Goal: Task Accomplishment & Management: Complete application form

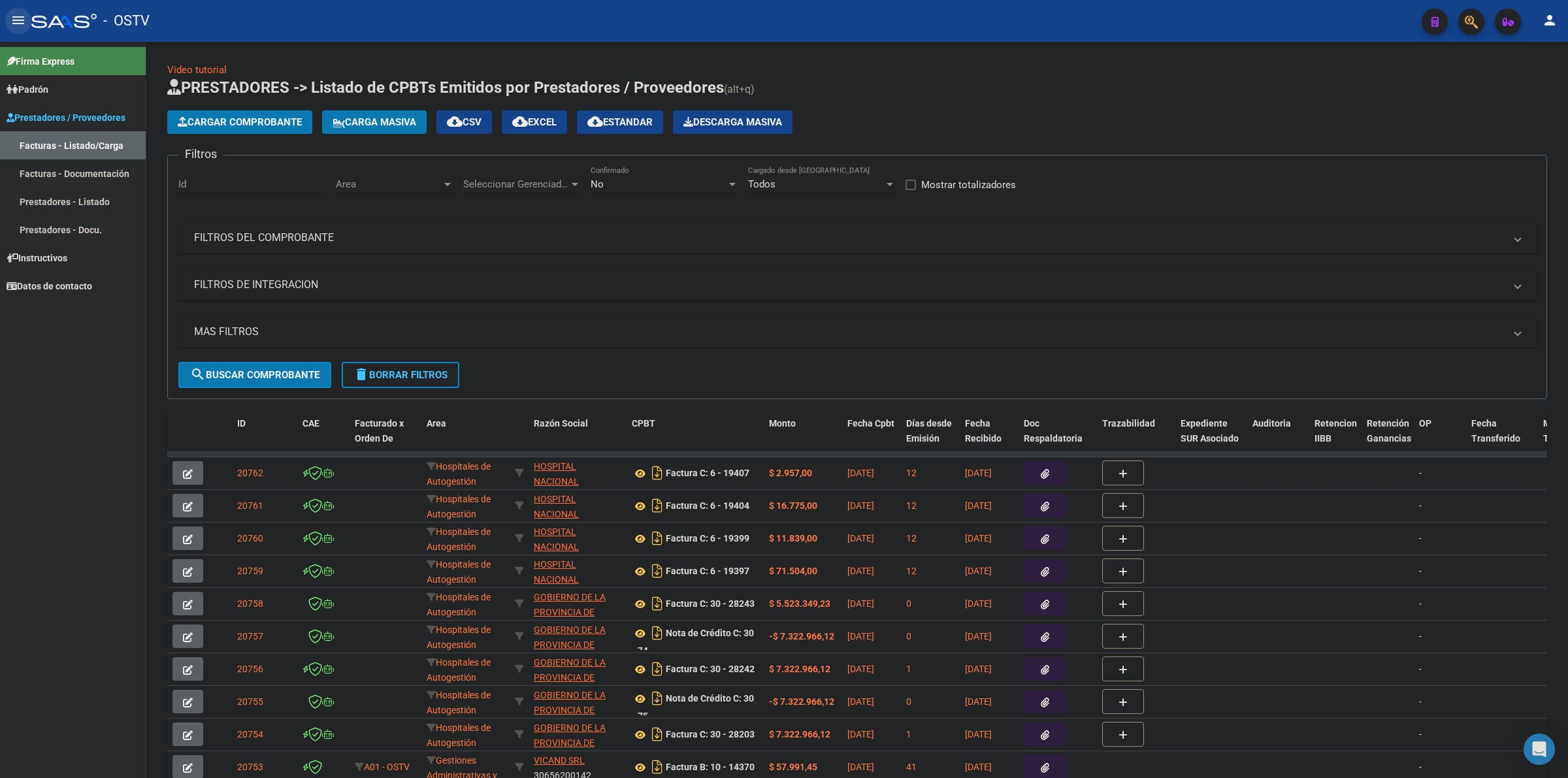
click at [17, 17] on mat-icon "menu" at bounding box center [18, 20] width 16 height 16
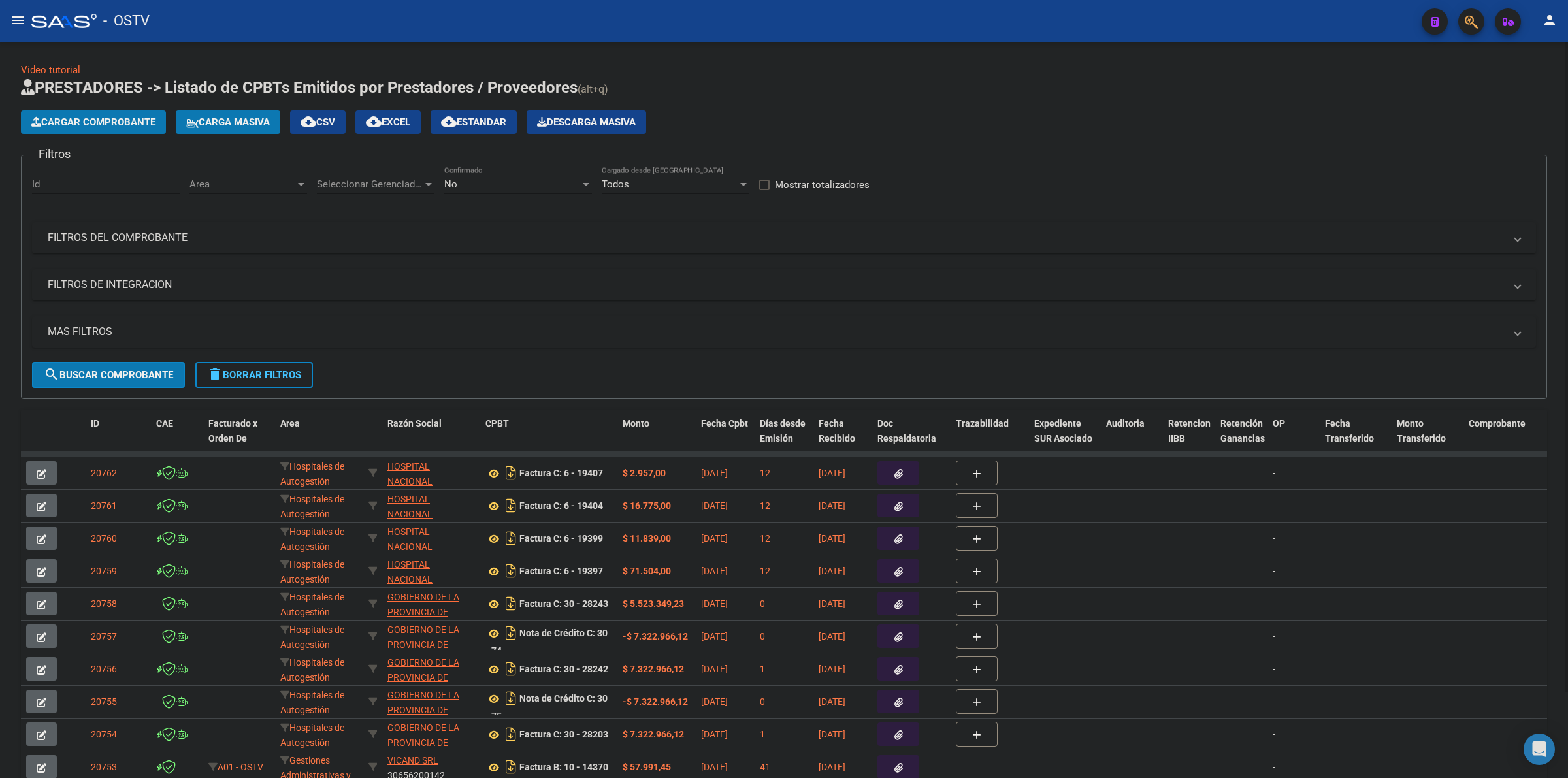
click at [478, 187] on div "No" at bounding box center [512, 184] width 136 height 11
click at [468, 125] on span "Todos" at bounding box center [518, 124] width 148 height 29
click at [344, 178] on span "Seleccionar Gerenciador" at bounding box center [370, 184] width 105 height 11
click at [354, 269] on span "A01 - OSTV" at bounding box center [342, 270] width 50 height 11
click at [239, 187] on span "Area" at bounding box center [242, 184] width 105 height 11
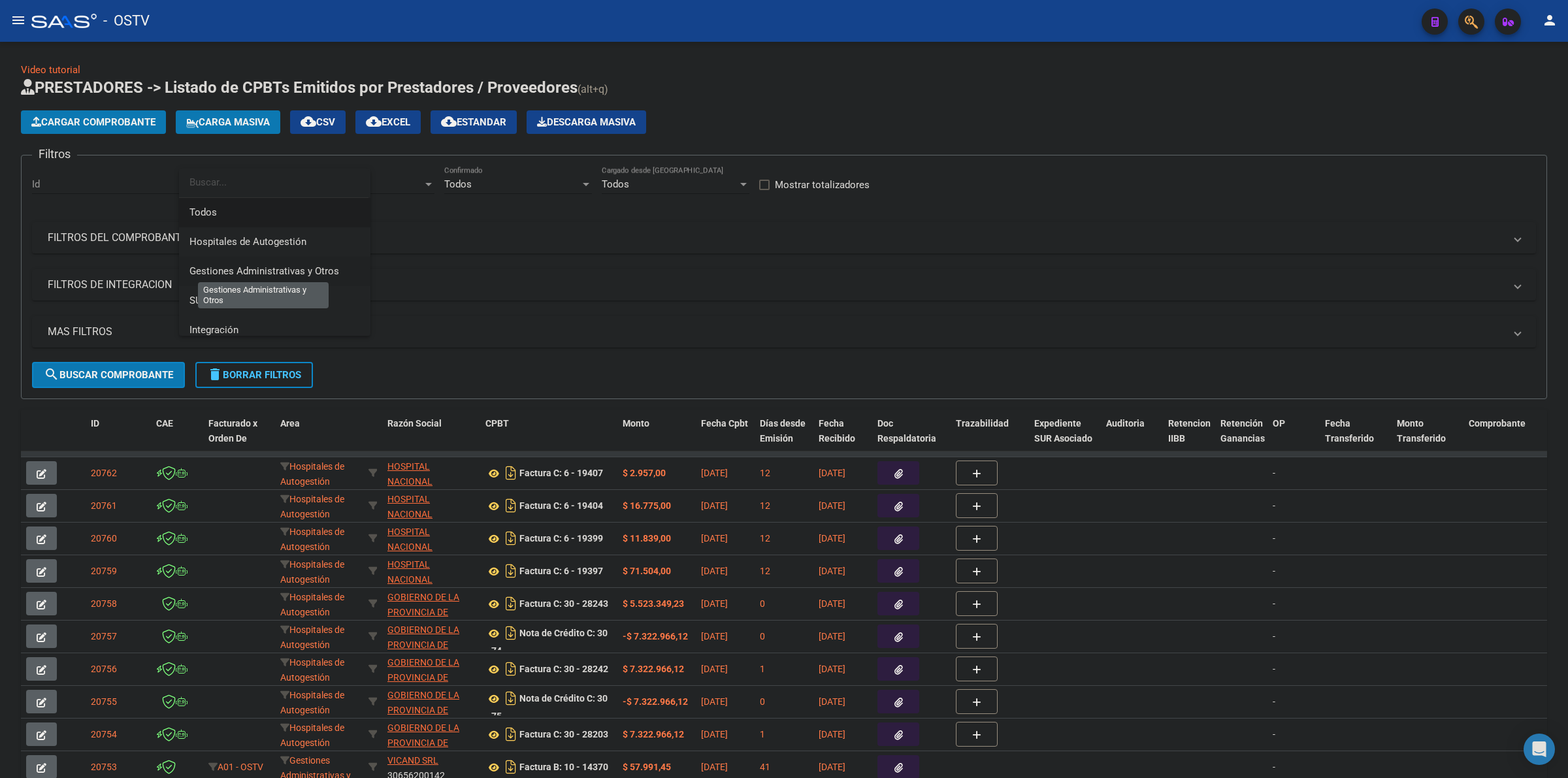
drag, startPoint x: 279, startPoint y: 278, endPoint x: 197, endPoint y: 289, distance: 82.7
click at [279, 278] on span "Gestiones Administrativas y Otros" at bounding box center [275, 270] width 170 height 29
click at [108, 332] on mat-panel-title "MAS FILTROS" at bounding box center [776, 332] width 1457 height 14
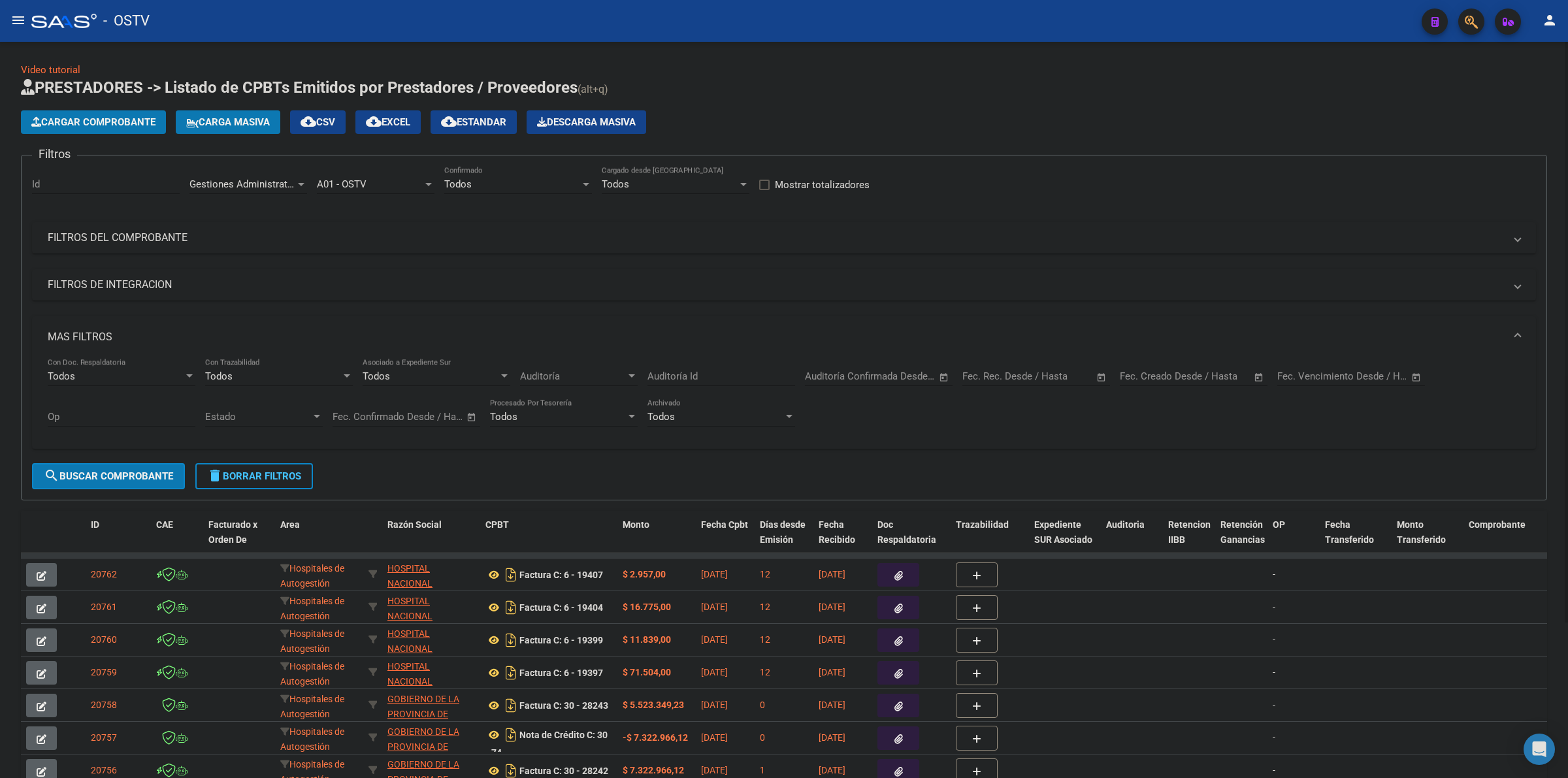
click at [1190, 373] on input "text" at bounding box center [1206, 376] width 63 height 11
click at [1133, 518] on span "11" at bounding box center [1138, 522] width 24 height 24
type input "[DATE]"
click at [1135, 519] on span "11" at bounding box center [1138, 522] width 24 height 24
type input "[DATE]"
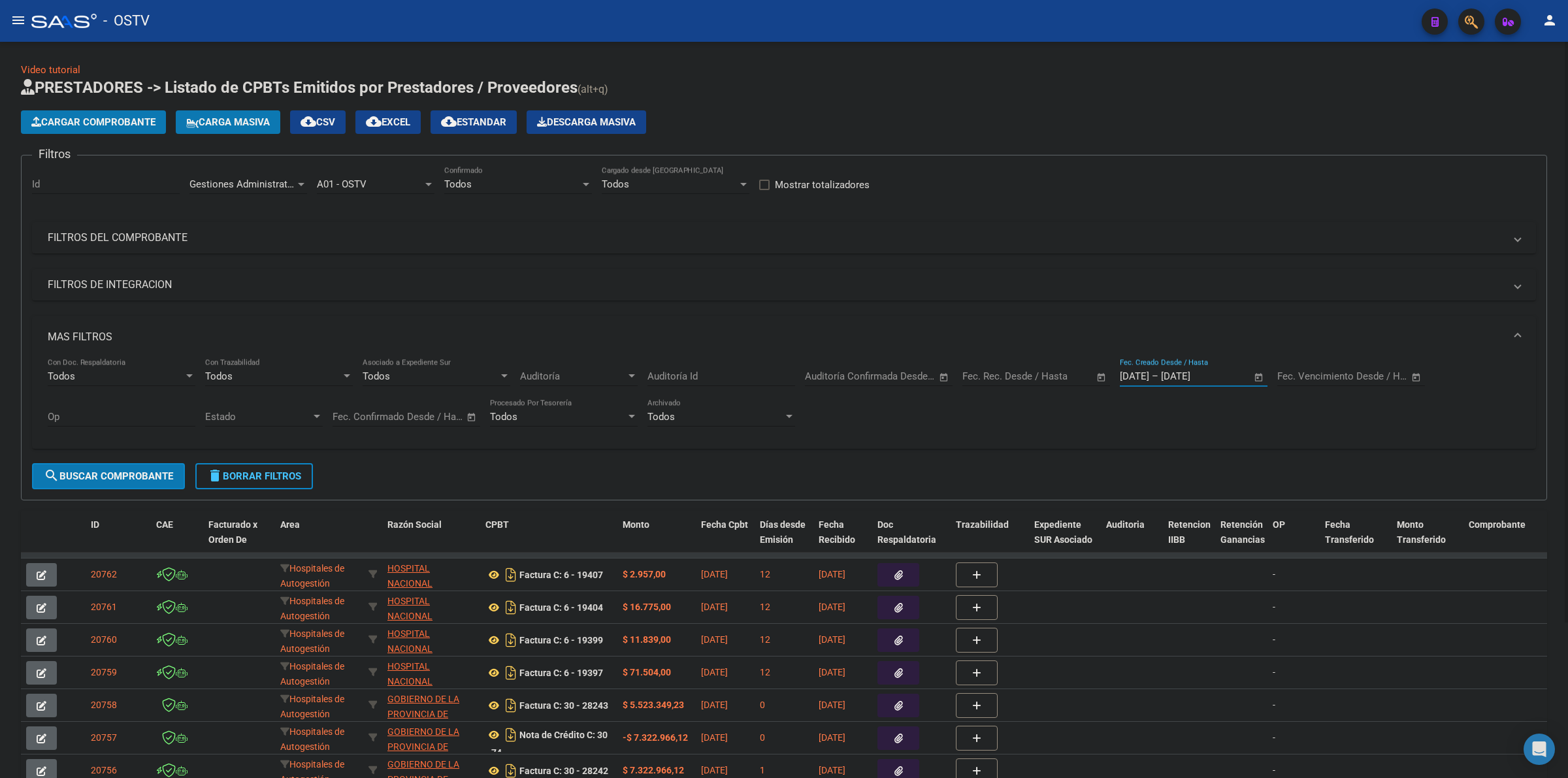
click at [161, 479] on span "search Buscar Comprobante" at bounding box center [108, 476] width 129 height 11
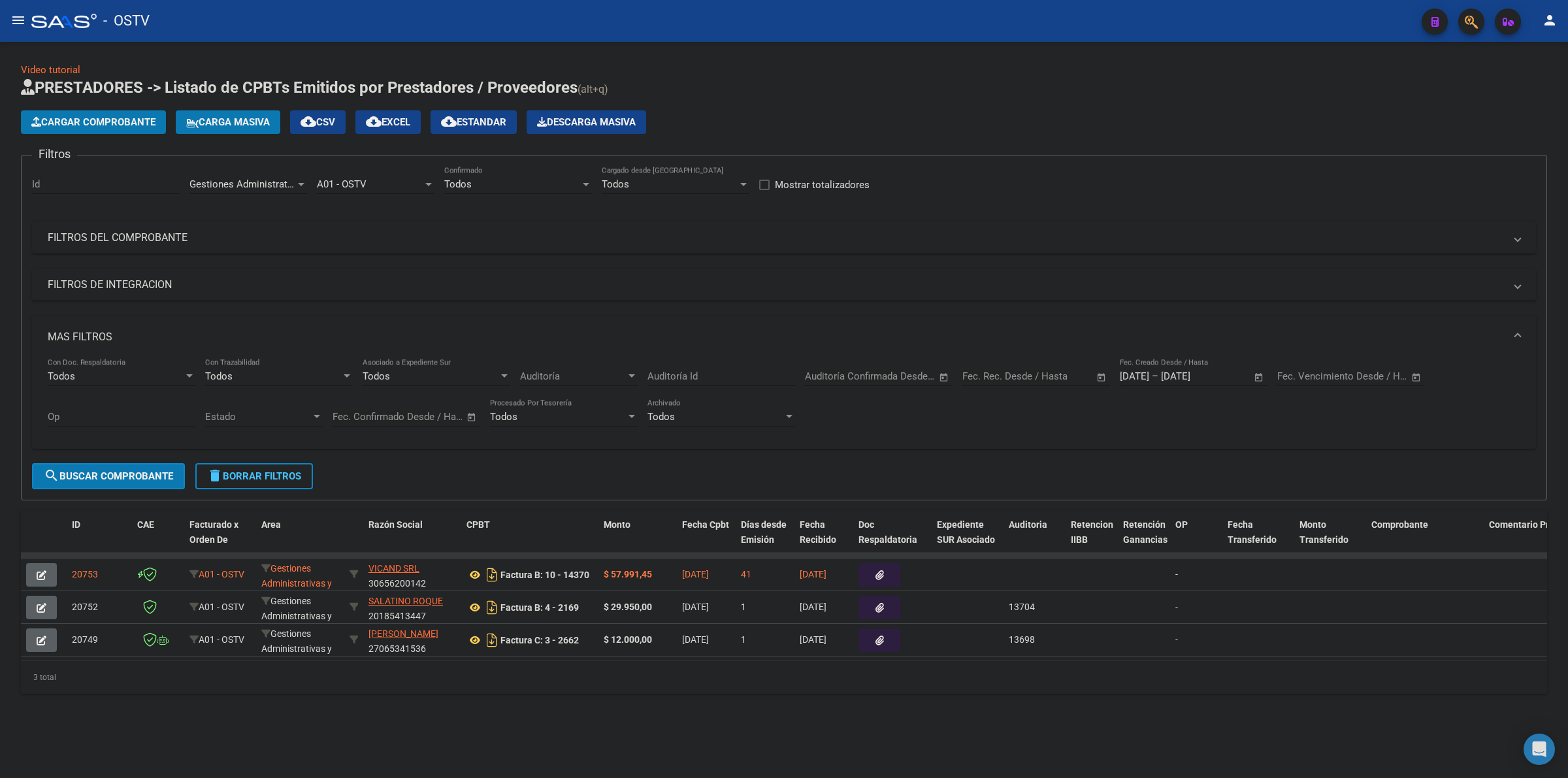
click at [262, 178] on span "Gestiones Administrativas y Otros" at bounding box center [264, 184] width 149 height 11
click at [237, 245] on span "Prestaciones Propias" at bounding box center [236, 243] width 93 height 11
click at [148, 465] on button "search Buscar Comprobante" at bounding box center [108, 476] width 153 height 26
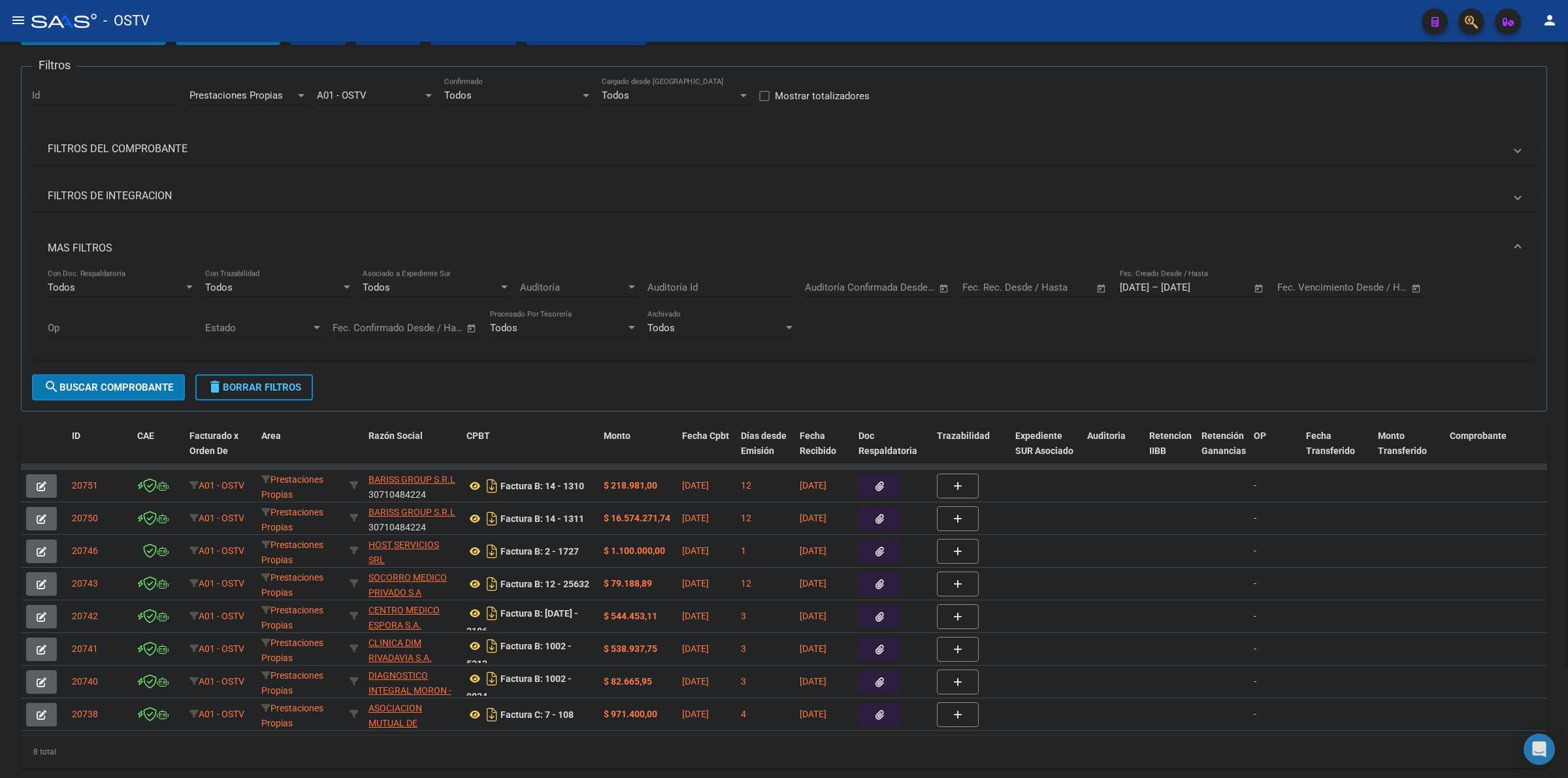
scroll to position [131, 0]
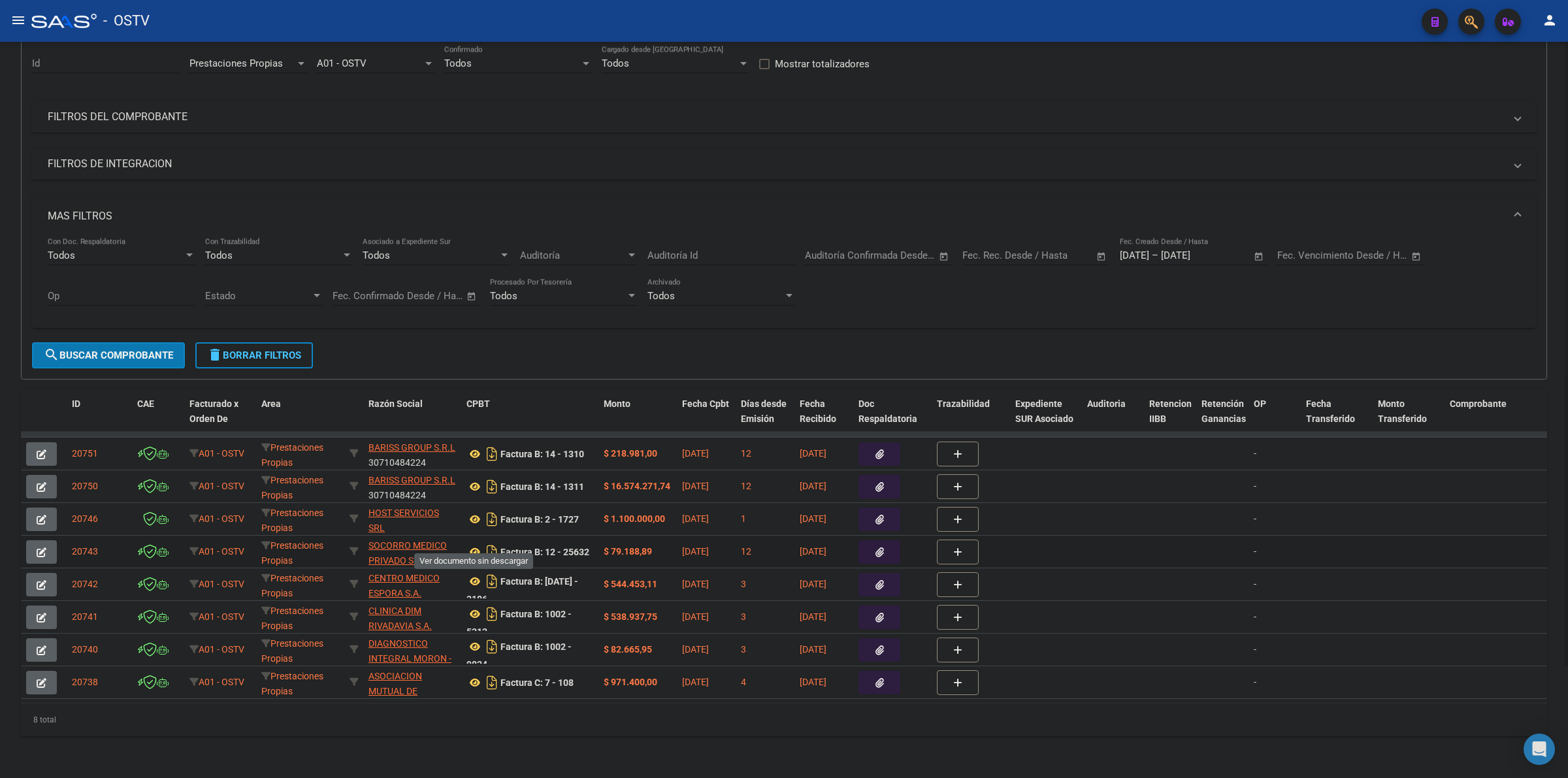
drag, startPoint x: 471, startPoint y: 542, endPoint x: 471, endPoint y: 554, distance: 12.0
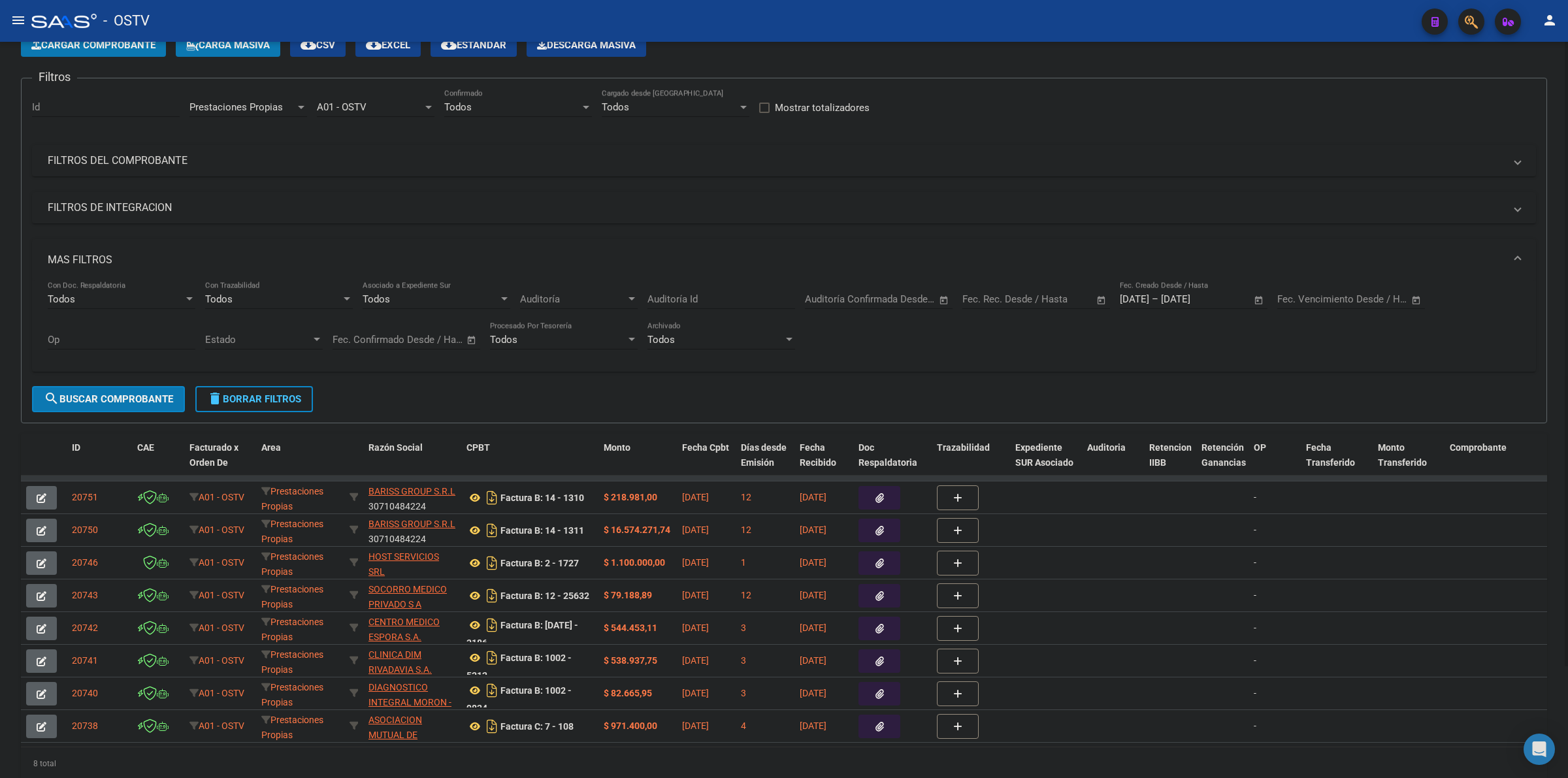
scroll to position [76, 0]
click at [276, 106] on span "Prestaciones Propias" at bounding box center [236, 107] width 93 height 11
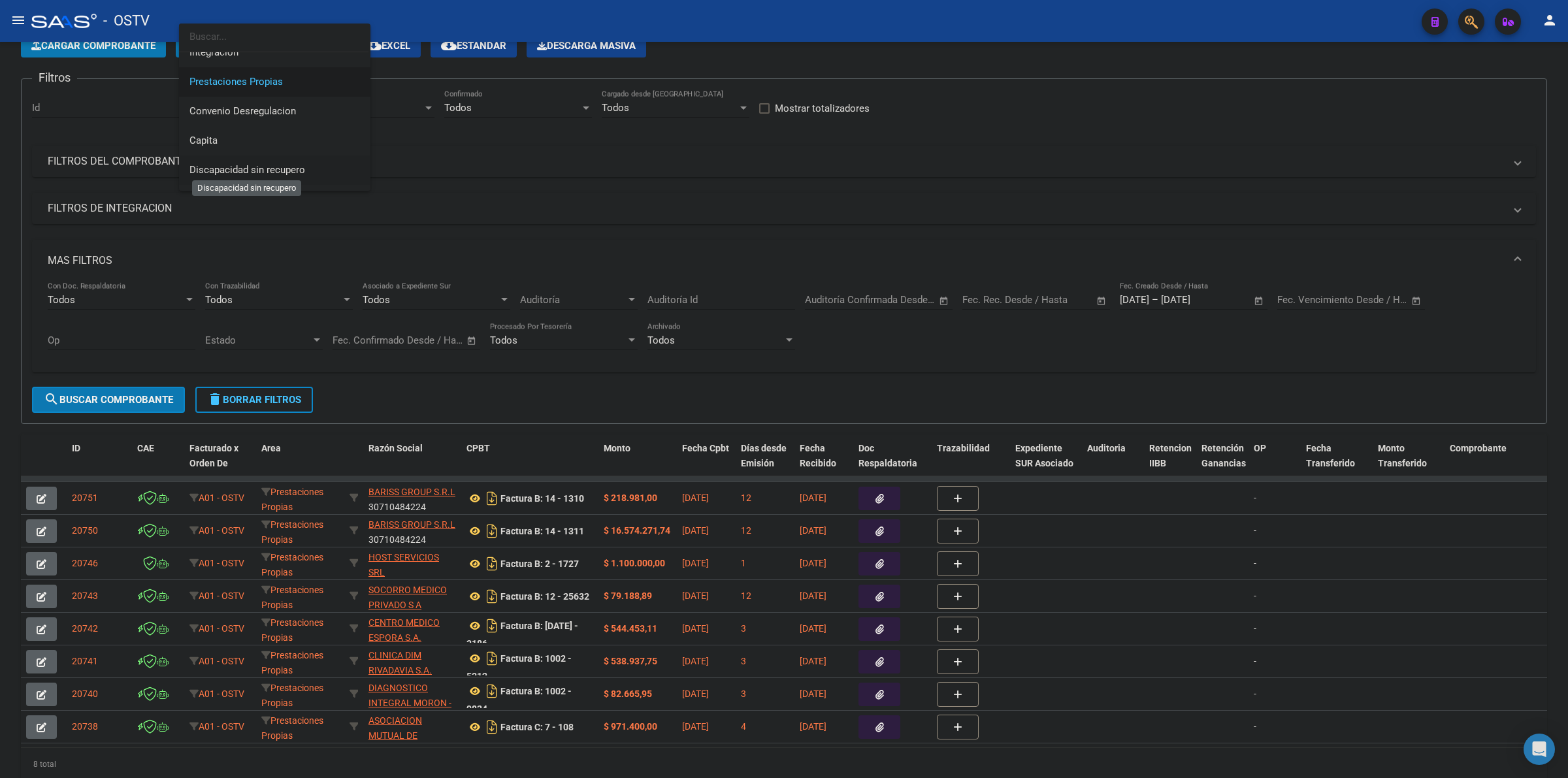
scroll to position [134, 0]
click at [211, 137] on span "Capita" at bounding box center [204, 138] width 28 height 11
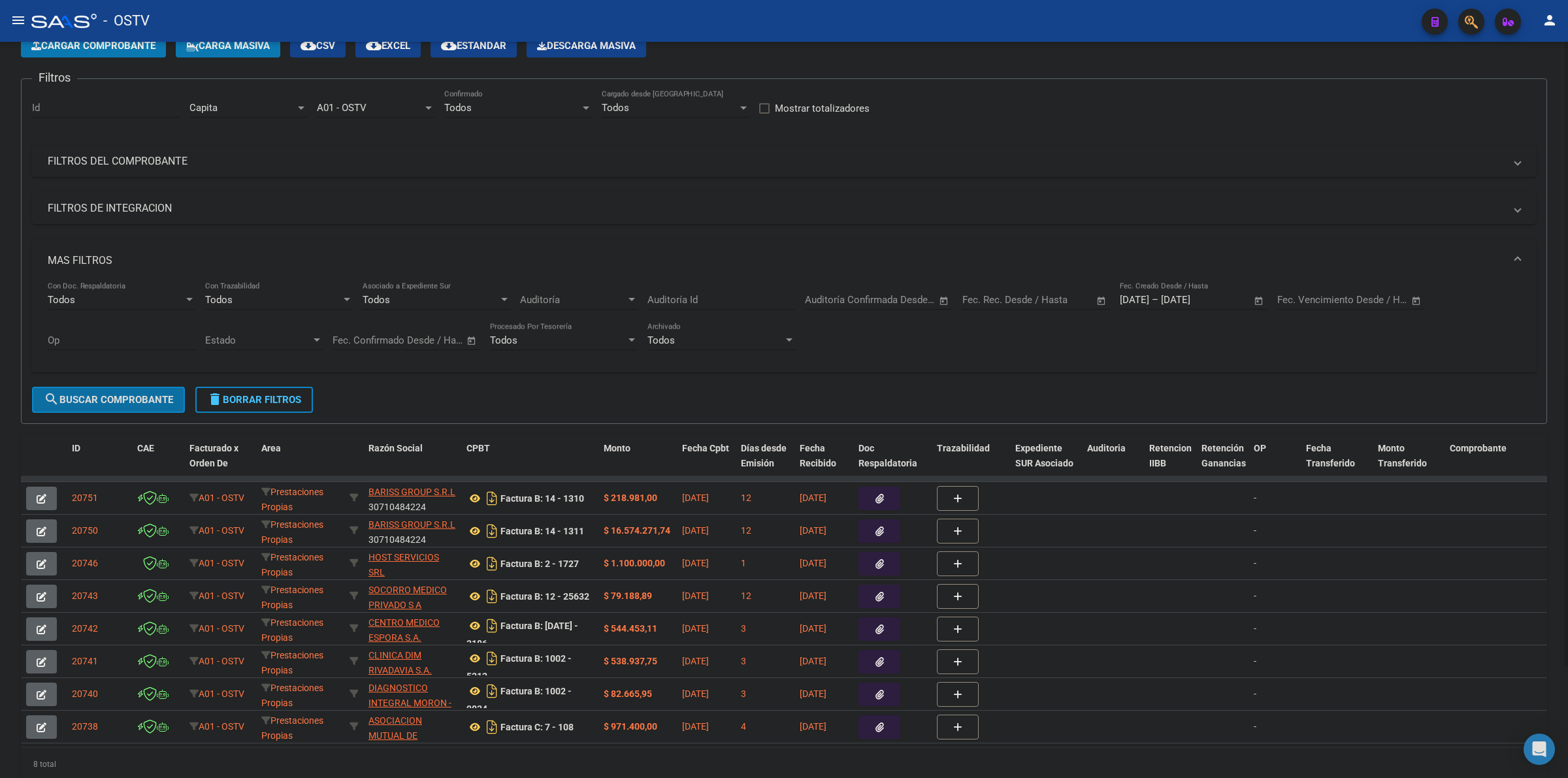
click at [136, 396] on span "search Buscar Comprobante" at bounding box center [108, 399] width 129 height 11
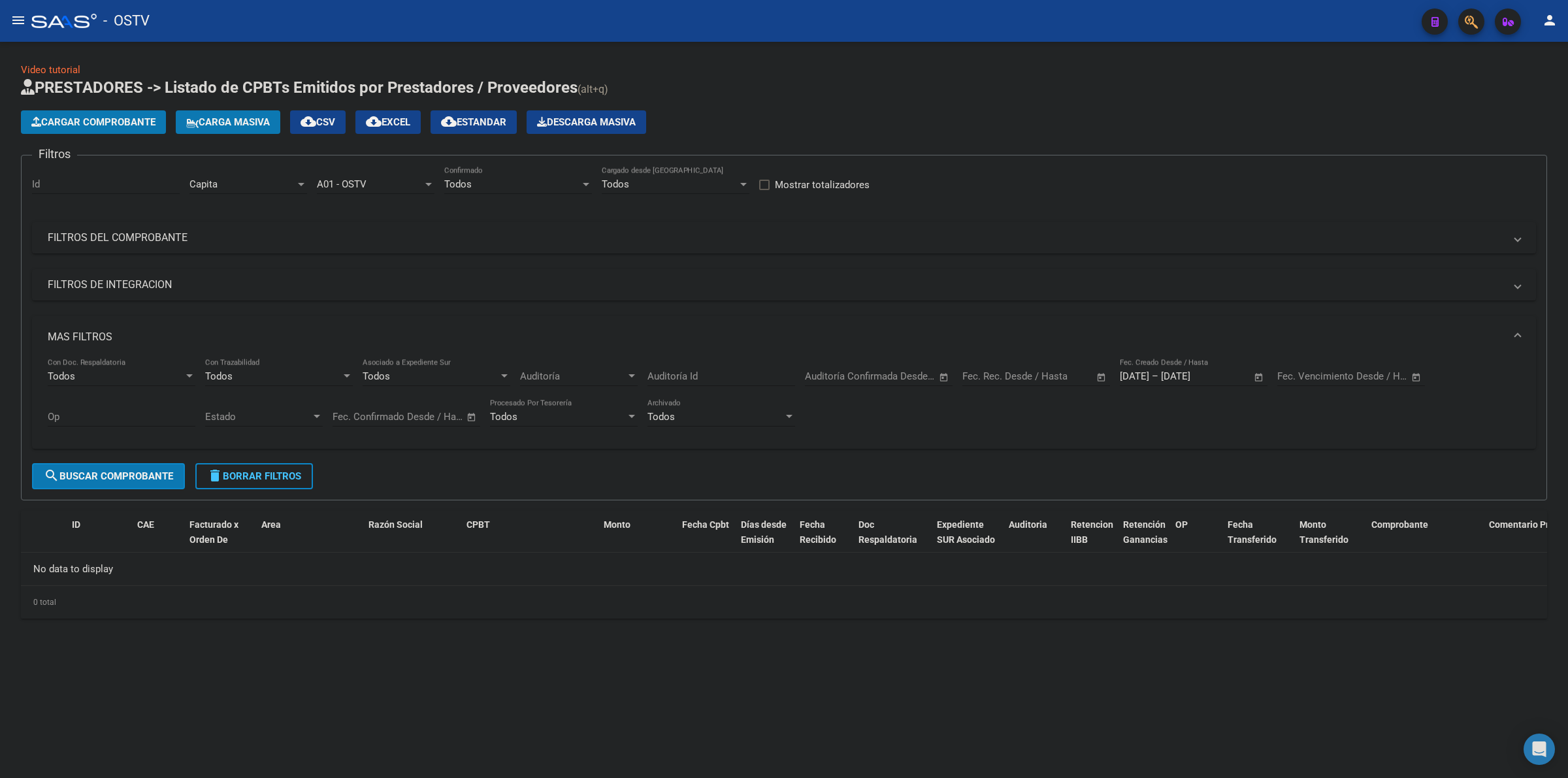
scroll to position [0, 0]
click at [276, 481] on button "delete Borrar Filtros" at bounding box center [254, 476] width 118 height 26
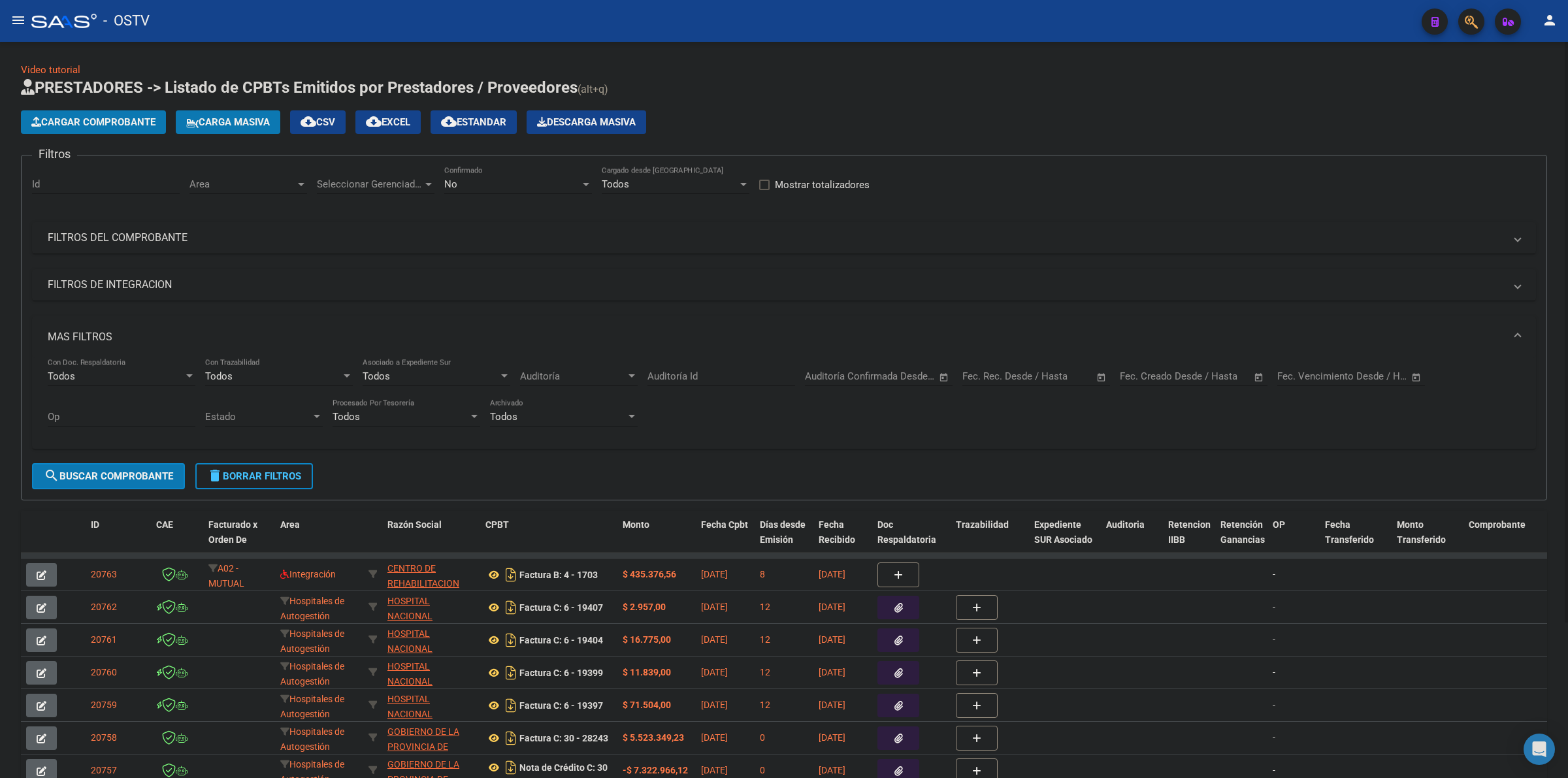
click at [91, 331] on mat-panel-title "MAS FILTROS" at bounding box center [776, 337] width 1457 height 14
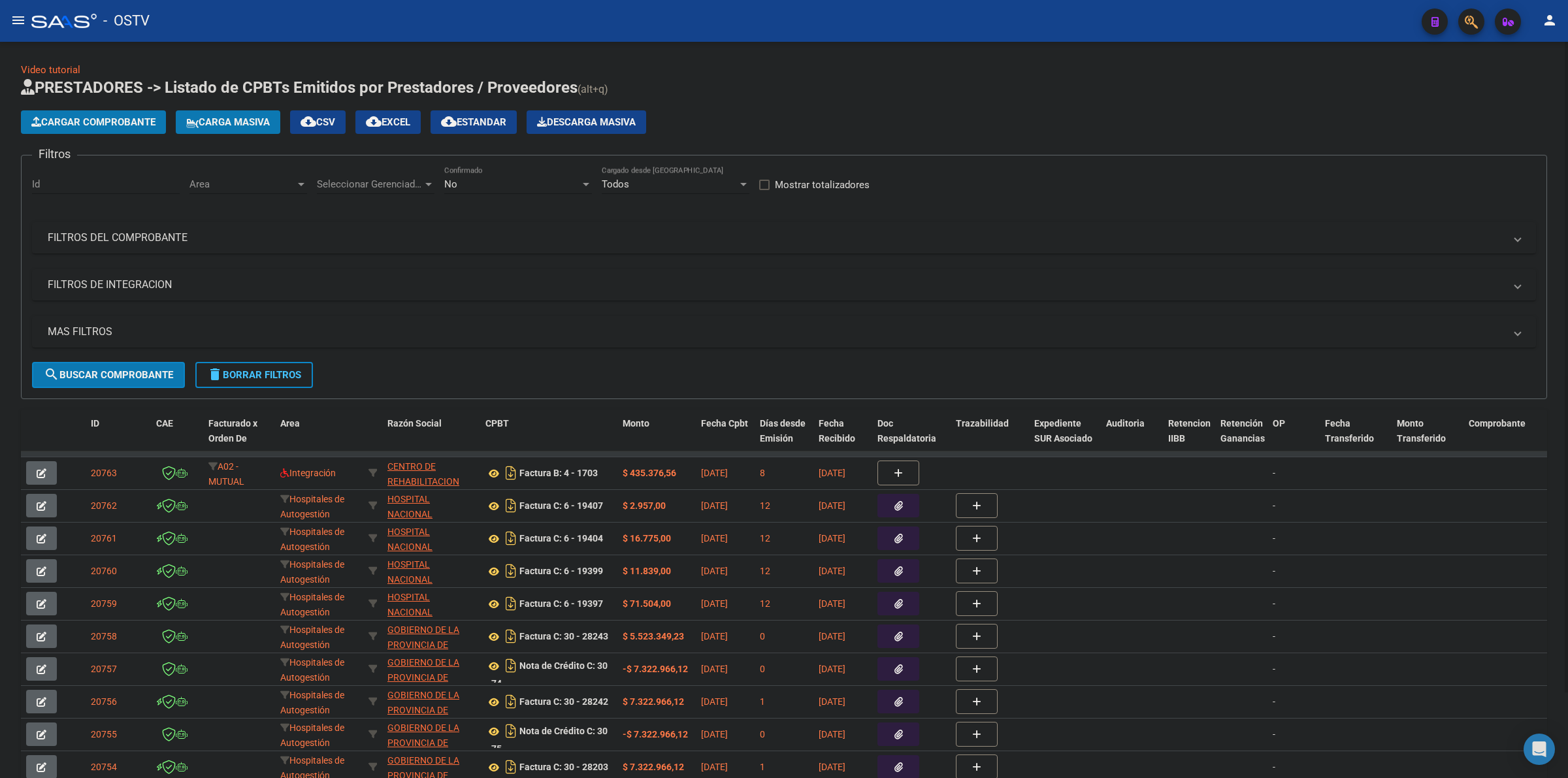
click at [975, 128] on div "Cargar Comprobante Carga Masiva cloud_download CSV cloud_download EXCEL cloud_d…" at bounding box center [784, 122] width 1526 height 24
click at [177, 246] on mat-expansion-panel-header "FILTROS DEL COMPROBANTE" at bounding box center [784, 238] width 1504 height 32
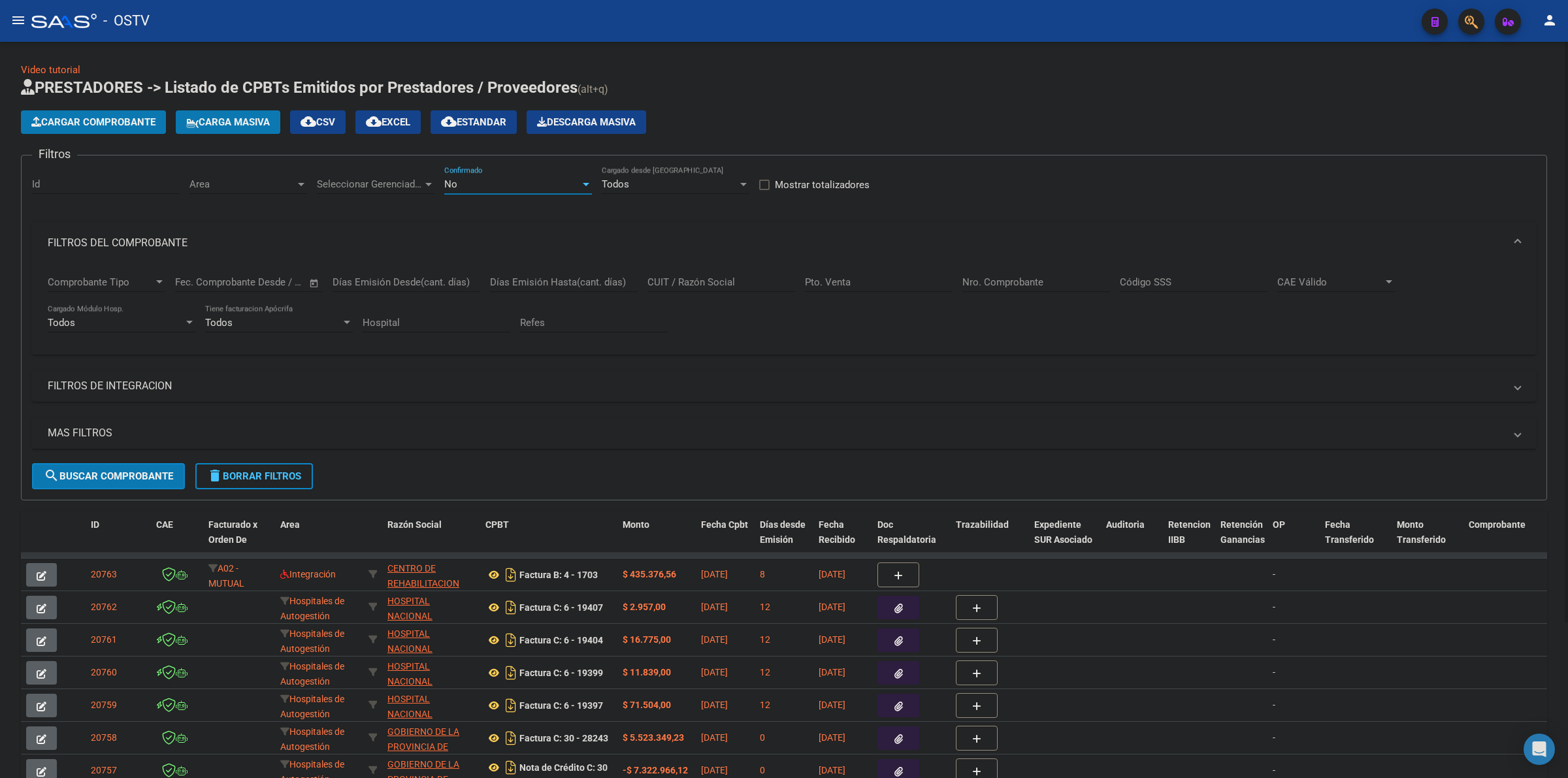
click at [459, 184] on div "No" at bounding box center [512, 184] width 136 height 11
click at [452, 123] on span "Todos" at bounding box center [518, 124] width 148 height 29
click at [704, 277] on input "CUIT / Razón Social" at bounding box center [721, 282] width 148 height 11
click at [726, 282] on input "CUIT / Razón Social" at bounding box center [721, 282] width 148 height 11
click at [1024, 285] on input "Nro. Comprobante" at bounding box center [1037, 282] width 148 height 11
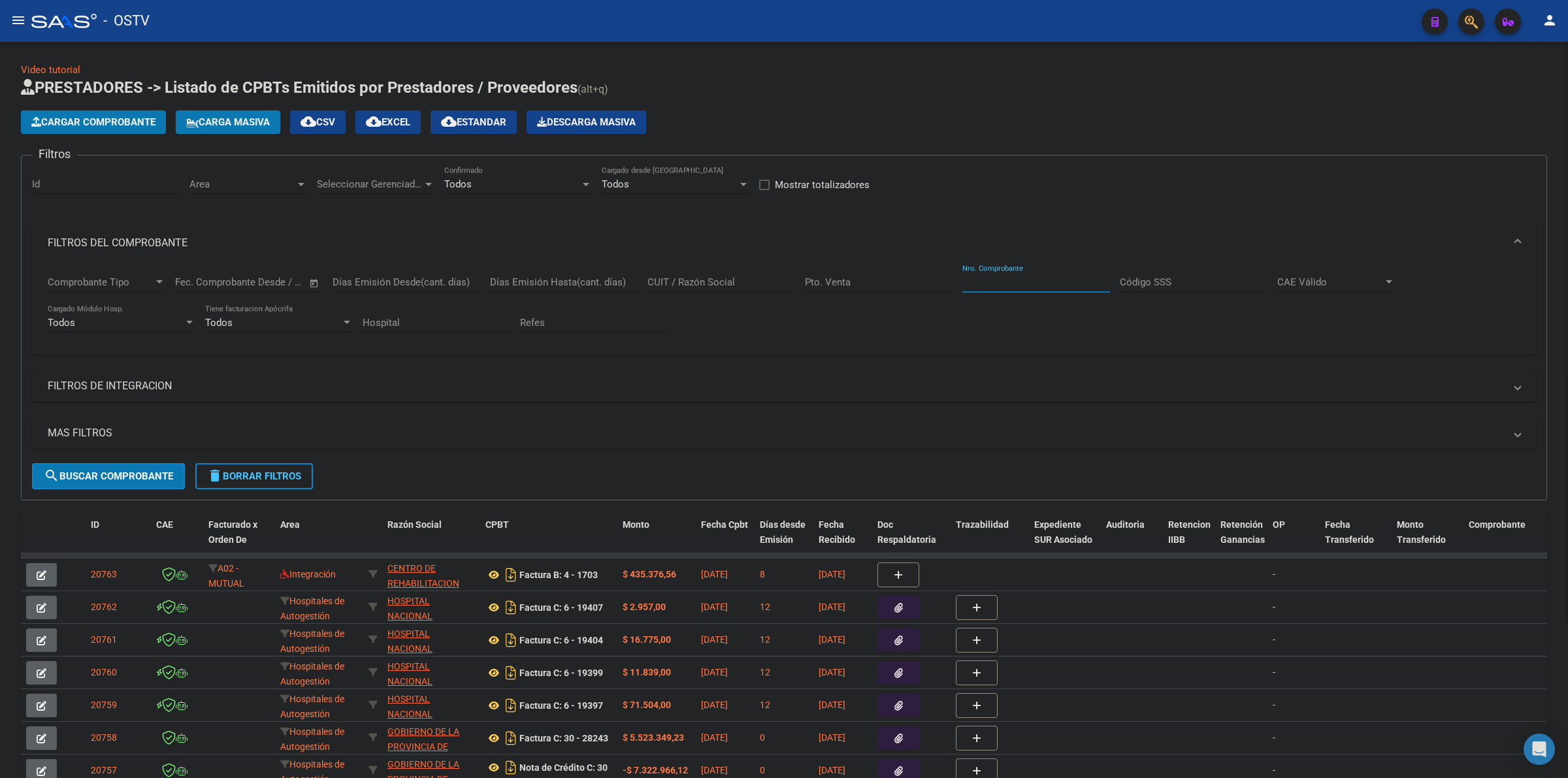
click at [711, 285] on input "CUIT / Razón Social" at bounding box center [721, 282] width 148 height 11
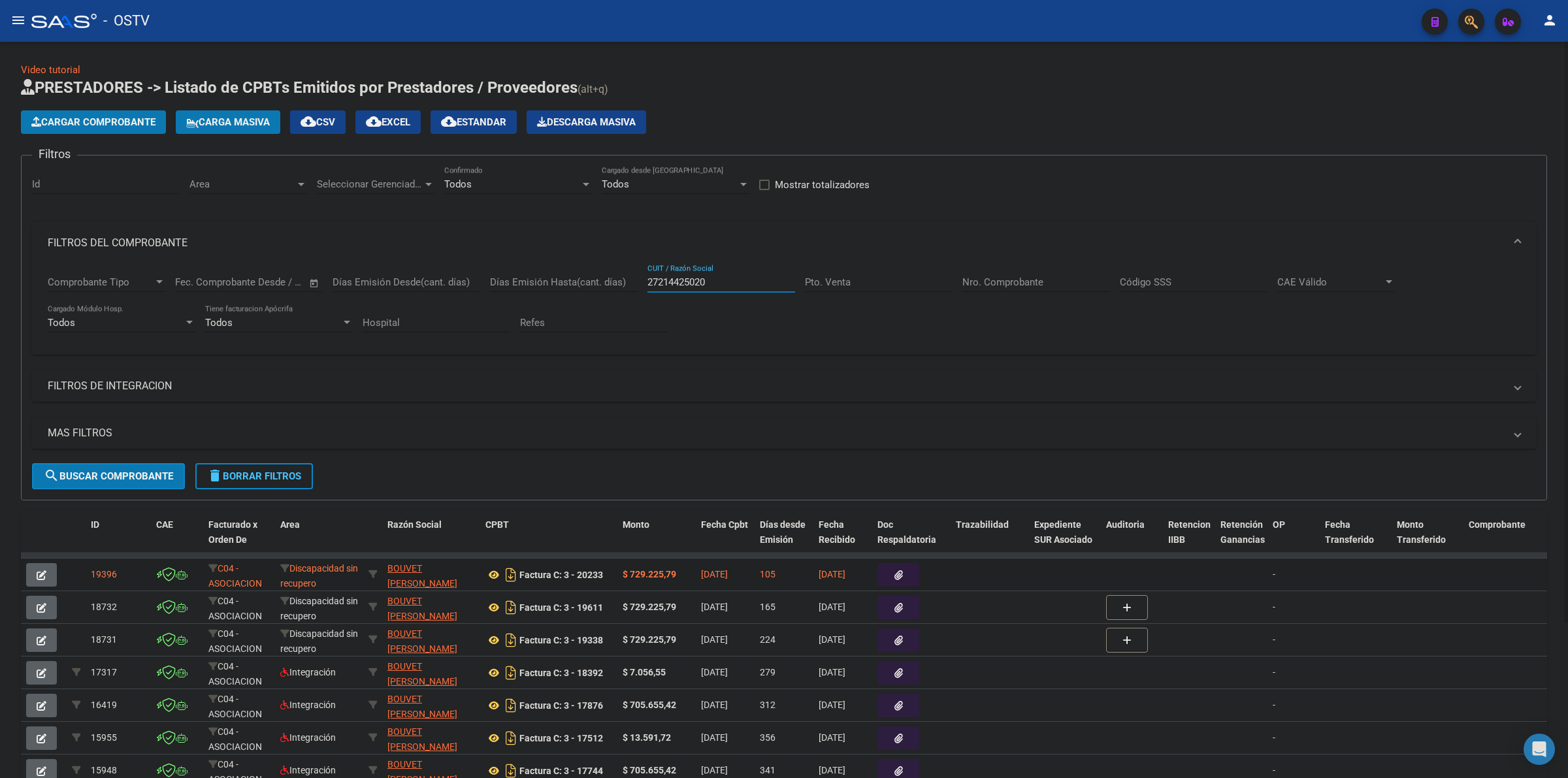
type input "27214425020"
click at [415, 563] on span "BOUVET [PERSON_NAME]" at bounding box center [423, 575] width 70 height 25
type textarea "27214425020"
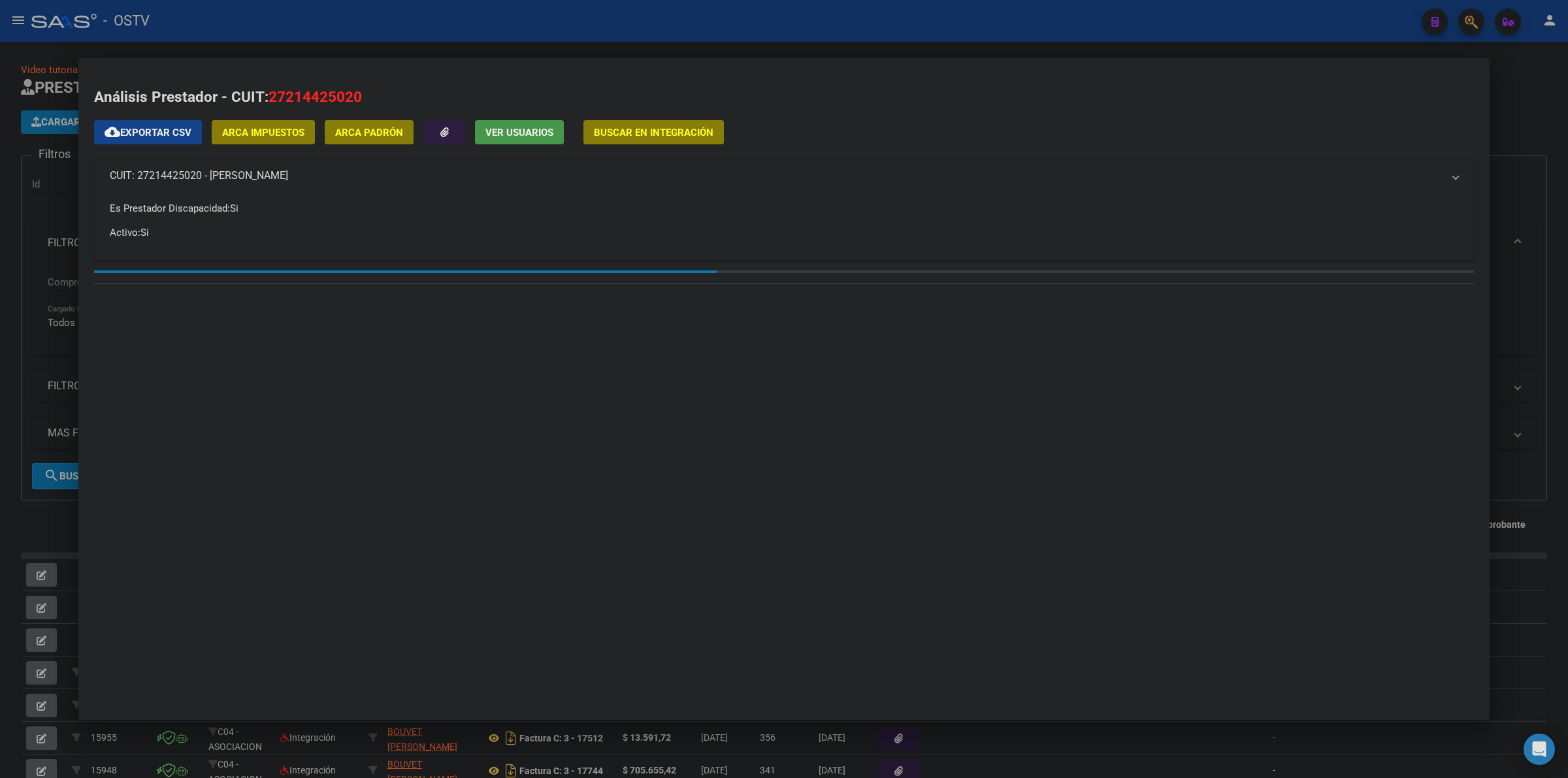
drag, startPoint x: 547, startPoint y: 62, endPoint x: 546, endPoint y: 47, distance: 15.0
click at [547, 62] on mat-dialog-container "Análisis Prestador - CUIT: 27214425020 cloud_download Exportar CSV ARCA Impuest…" at bounding box center [784, 388] width 1412 height 661
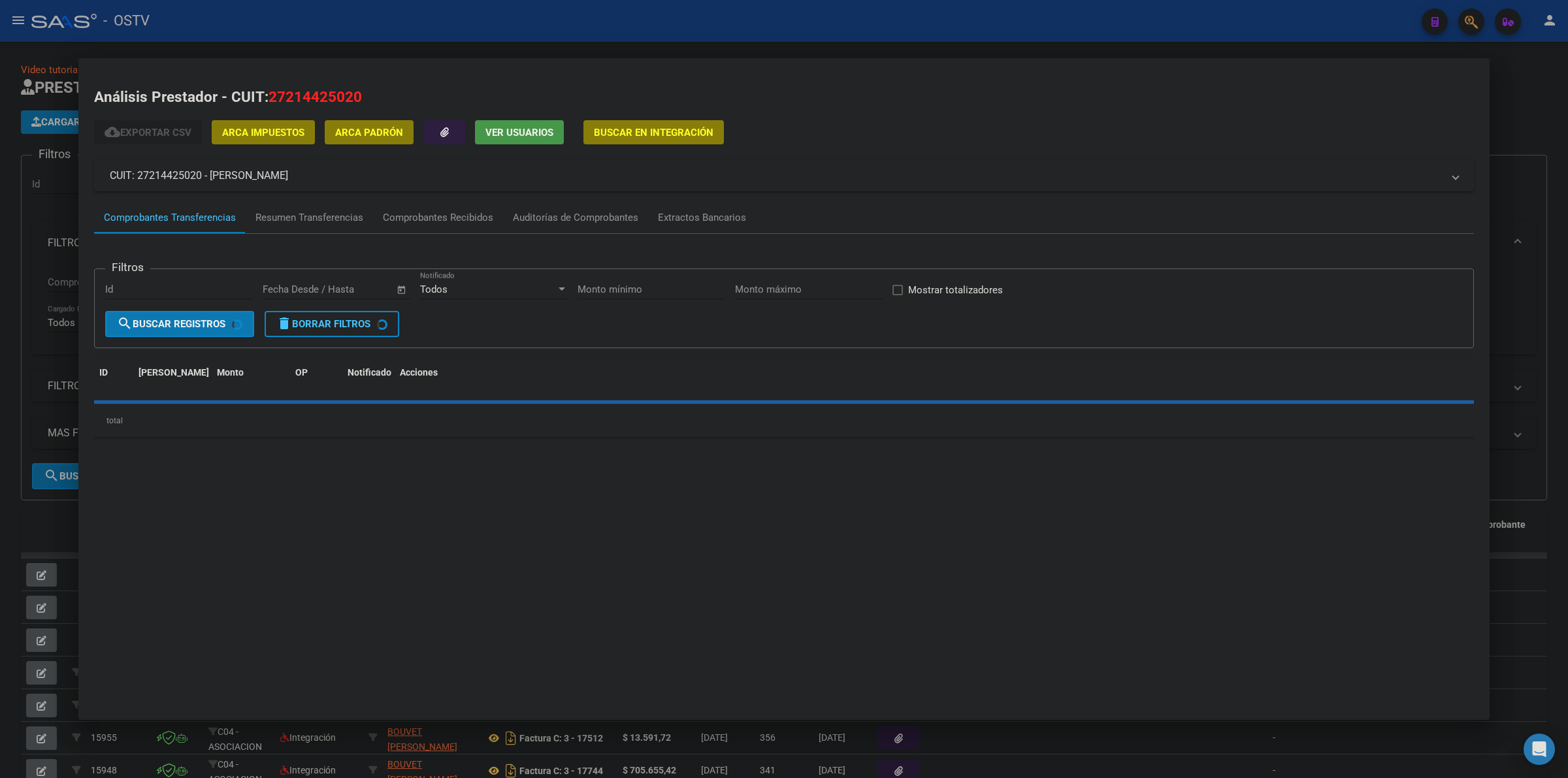
click at [546, 47] on div at bounding box center [784, 389] width 1568 height 778
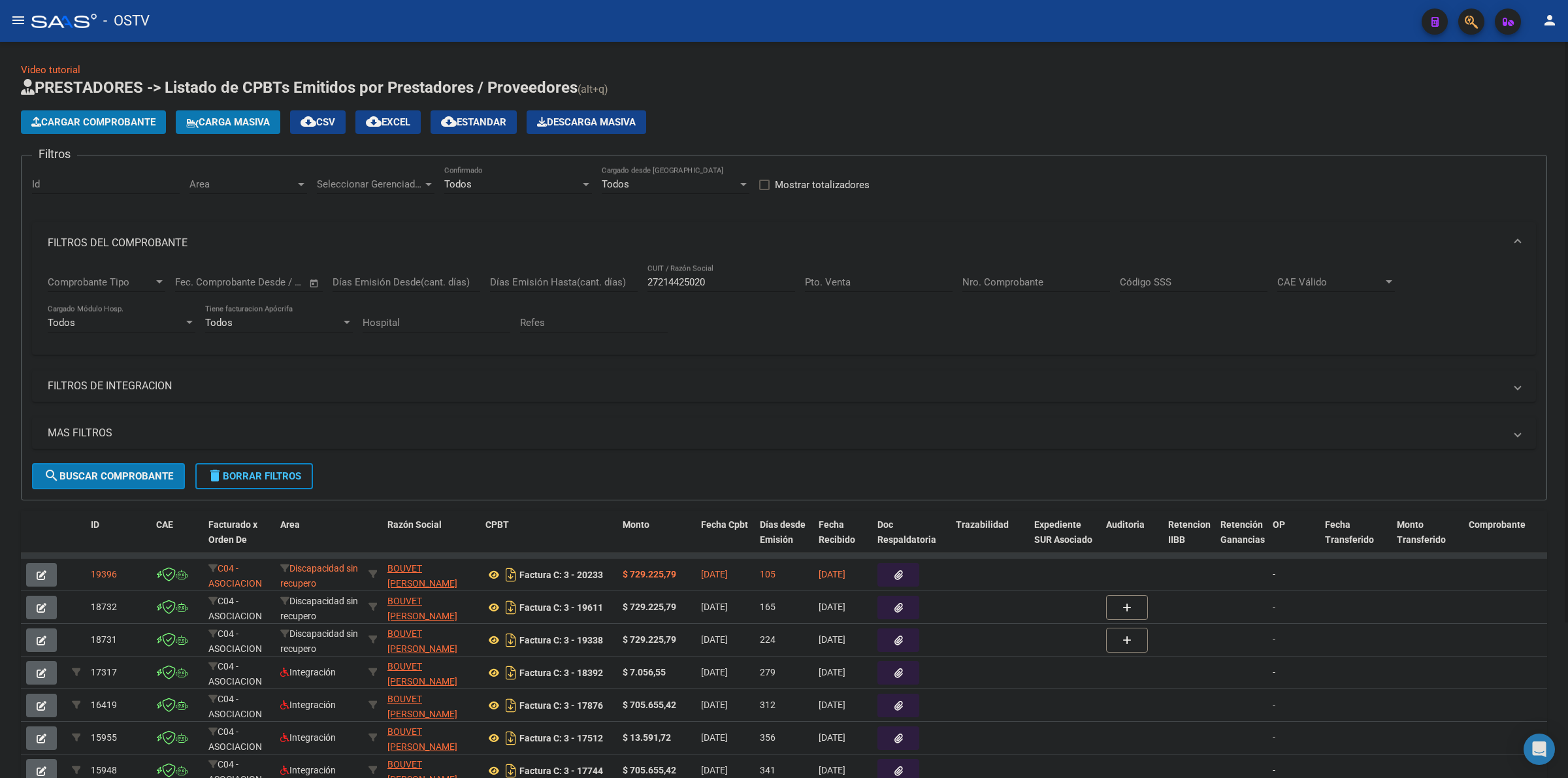
click at [249, 482] on button "delete Borrar Filtros" at bounding box center [254, 476] width 118 height 26
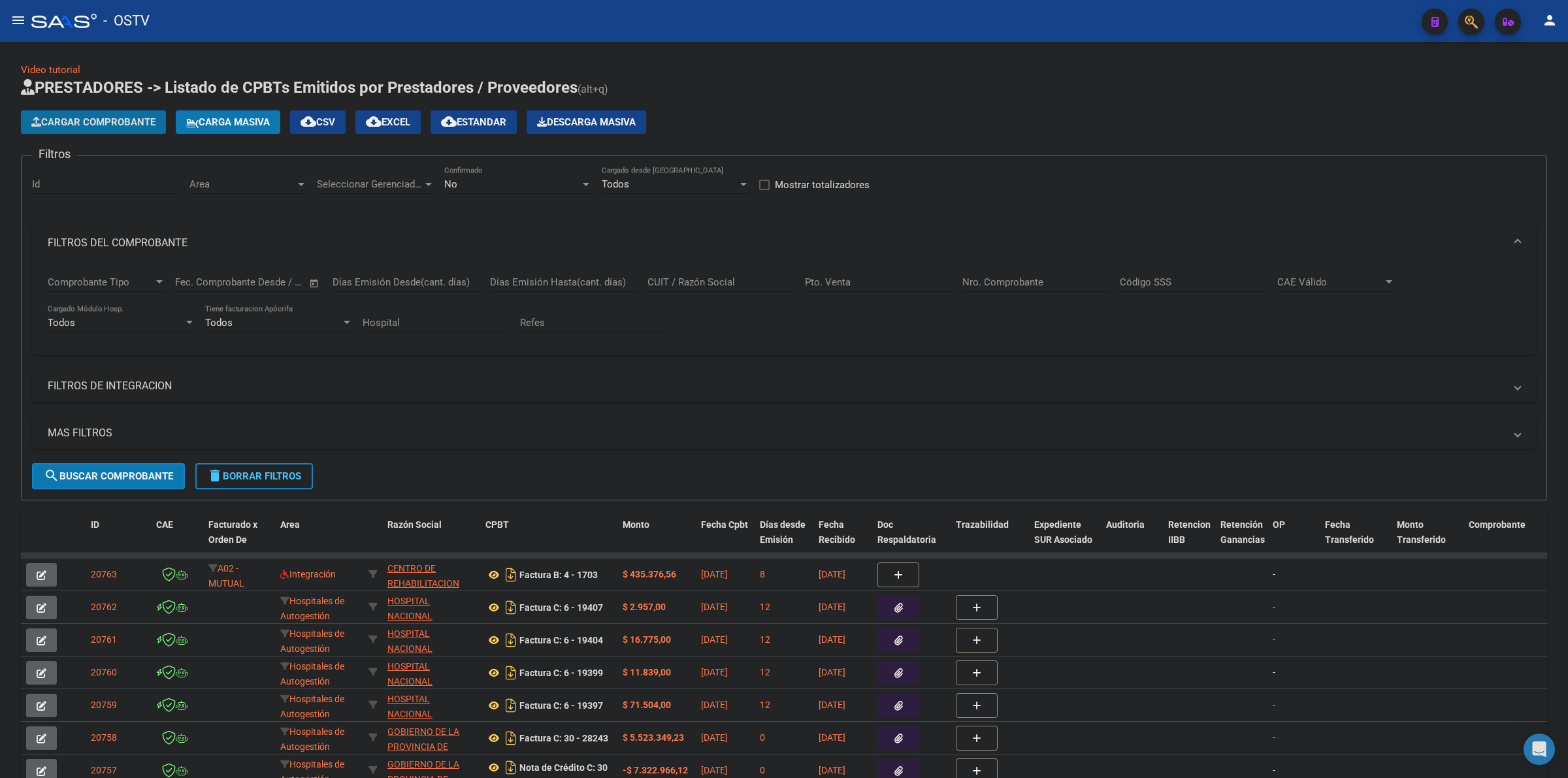
click at [113, 121] on span "Cargar Comprobante" at bounding box center [93, 121] width 124 height 11
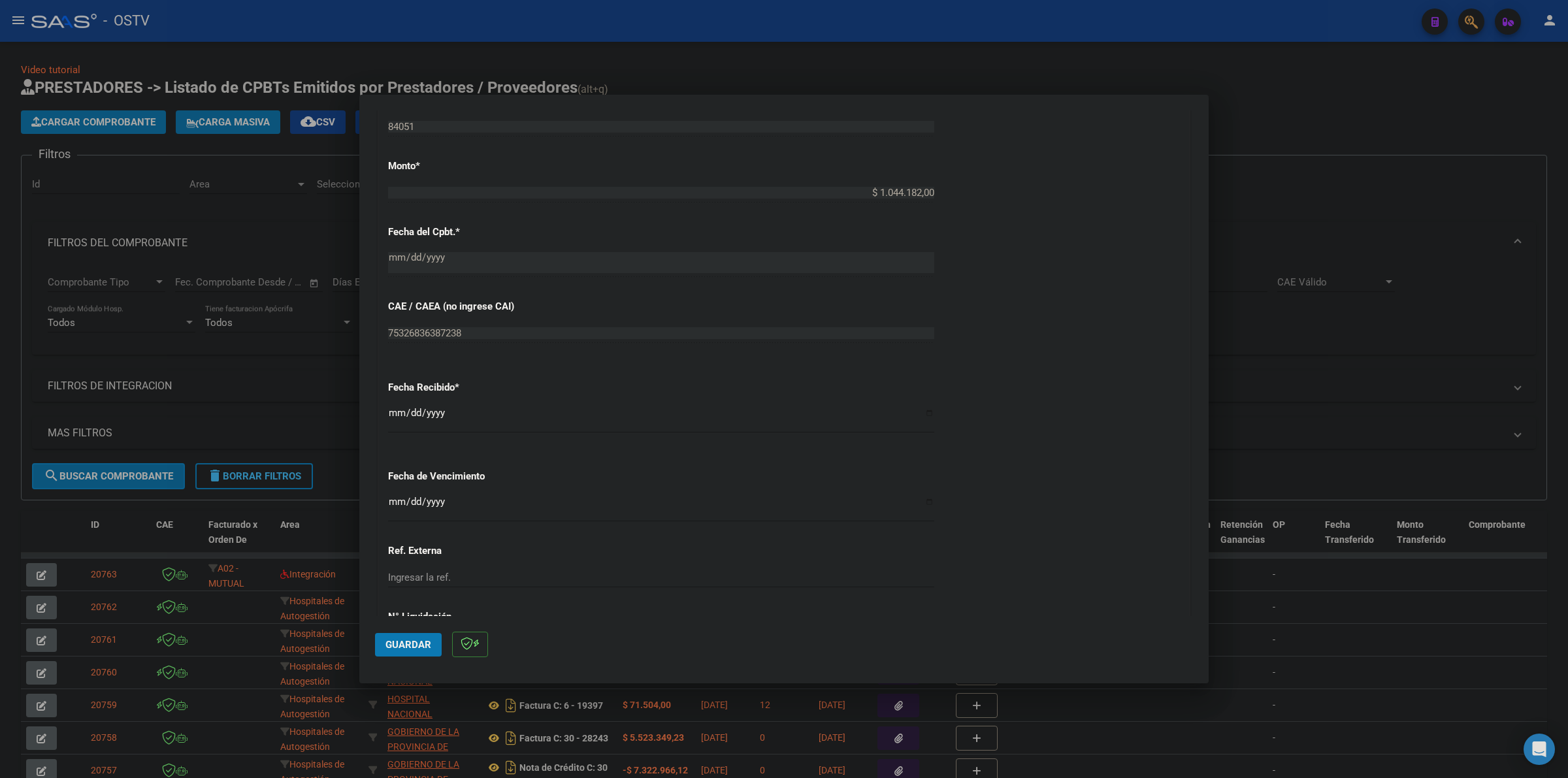
scroll to position [598, 0]
click at [389, 428] on input "Ingresar la fecha" at bounding box center [661, 433] width 546 height 21
type input "[DATE]"
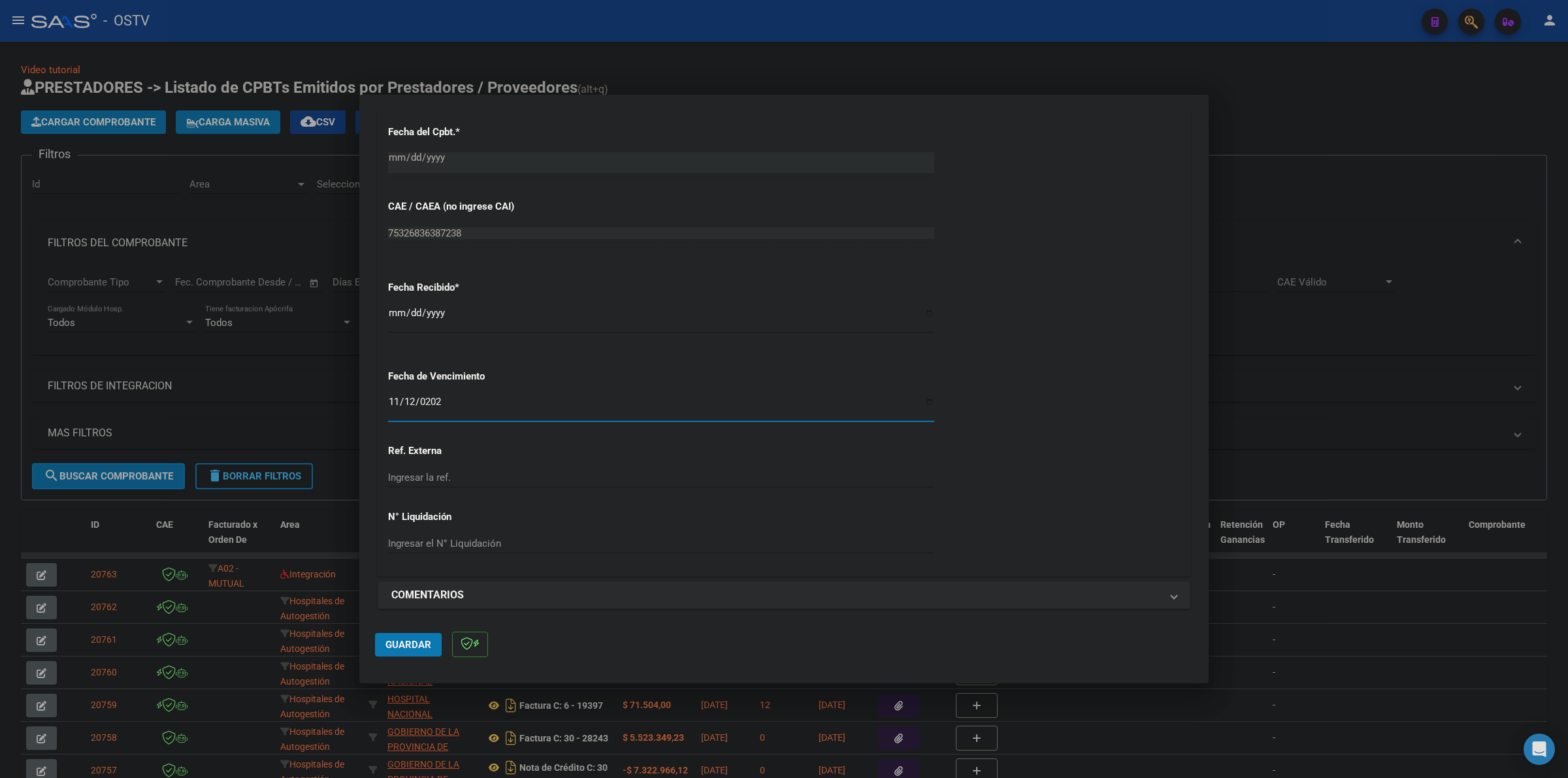
scroll to position [628, 0]
click at [410, 651] on button "Guardar" at bounding box center [408, 645] width 67 height 24
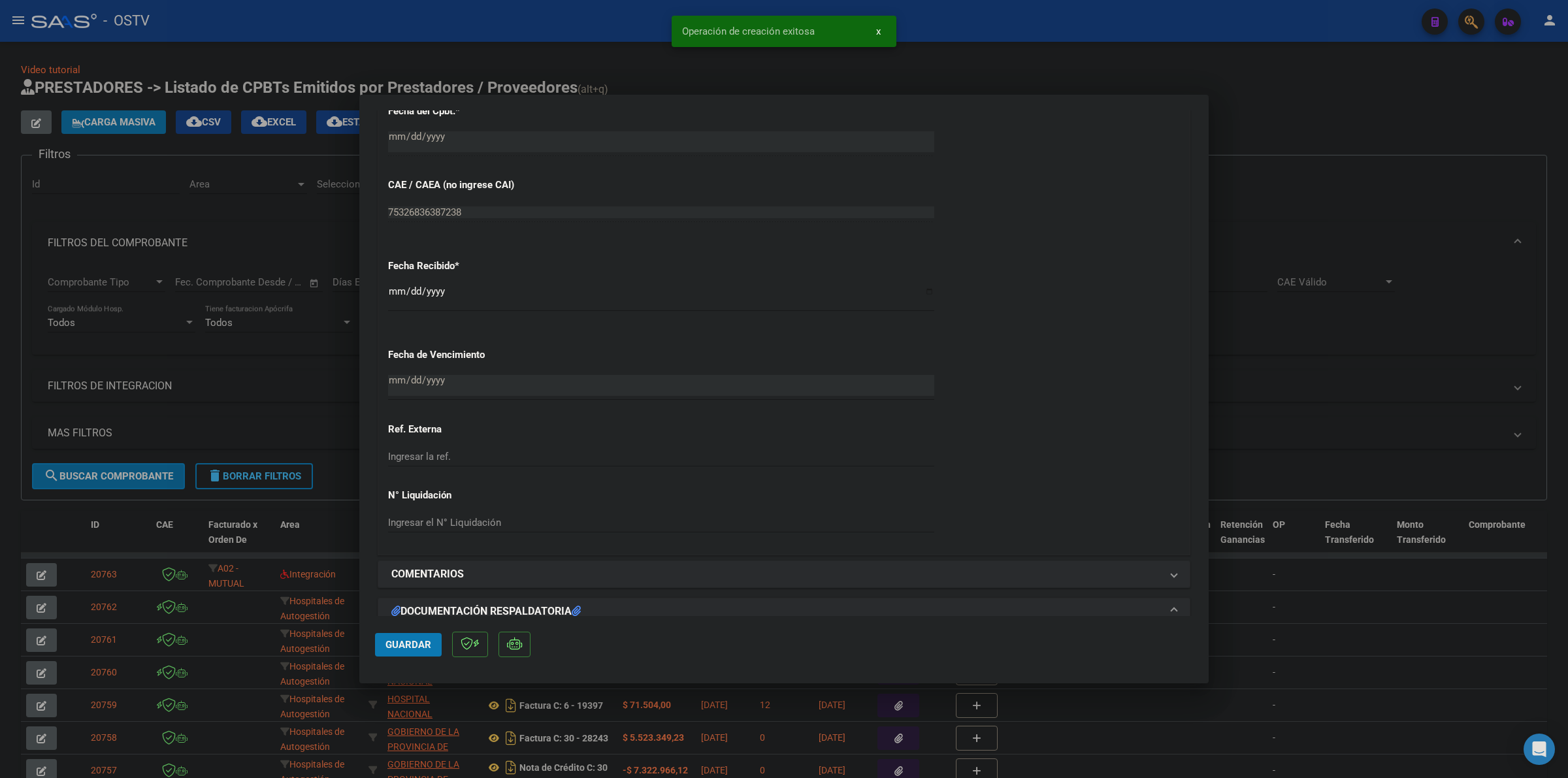
scroll to position [789, 0]
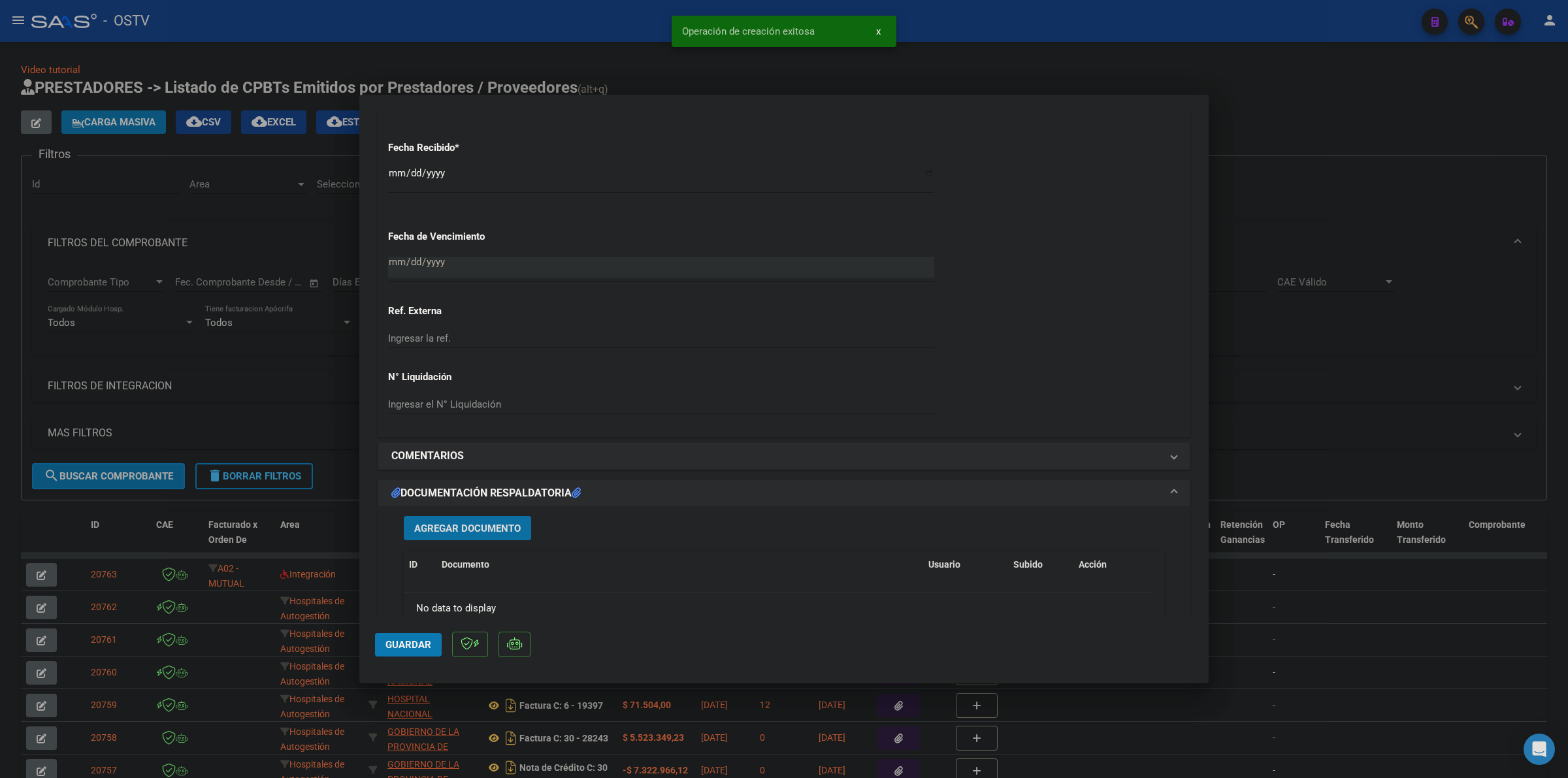
click at [435, 522] on span "Agregar Documento" at bounding box center [467, 528] width 106 height 11
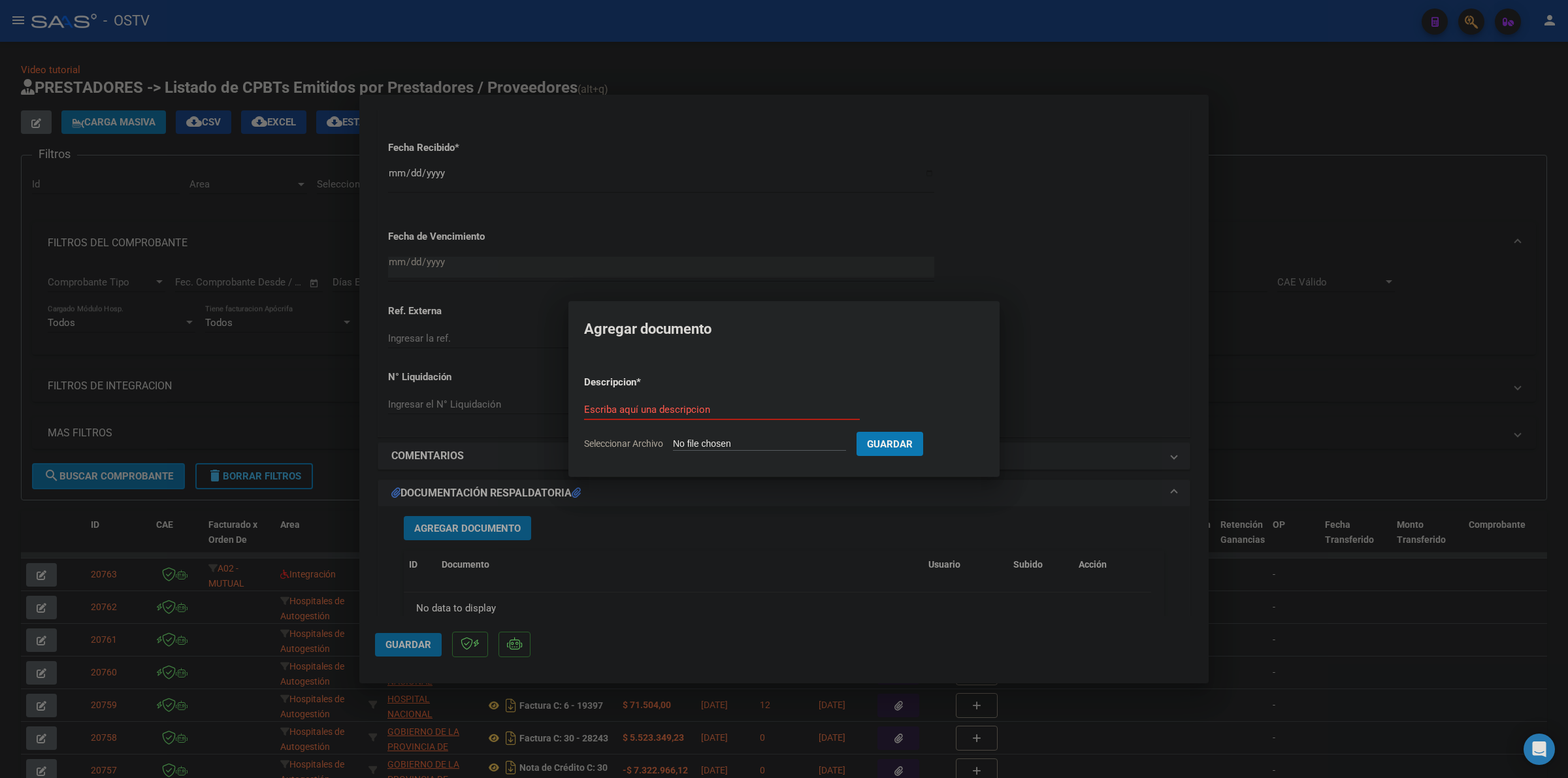
type input "C:\fakepath\FACTURA - 1 84051 - FACOEP.pdf"
type input "FACTURA"
click at [925, 432] on button "Guardar" at bounding box center [958, 444] width 67 height 25
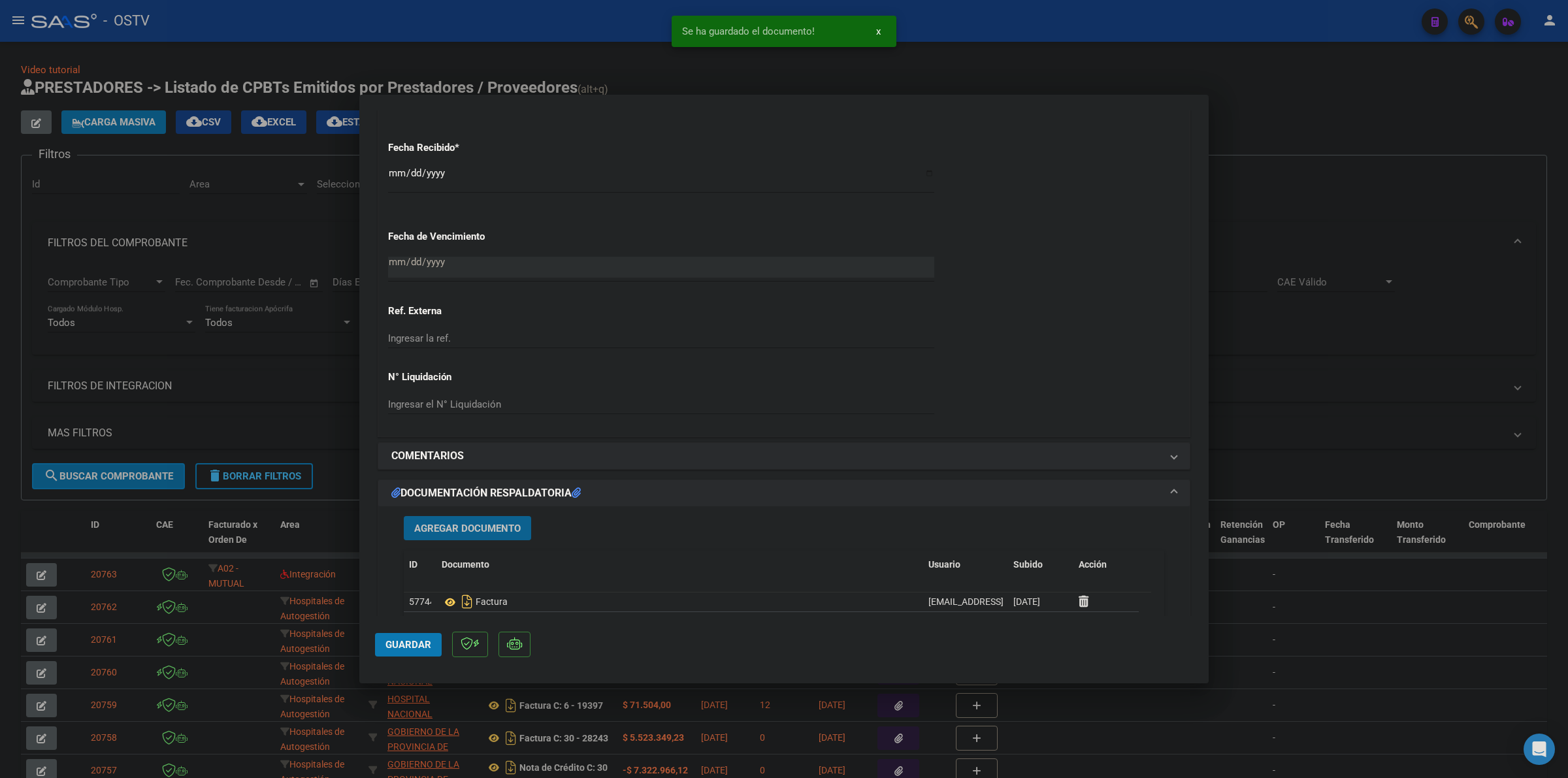
click at [448, 523] on span "Agregar Documento" at bounding box center [467, 528] width 106 height 11
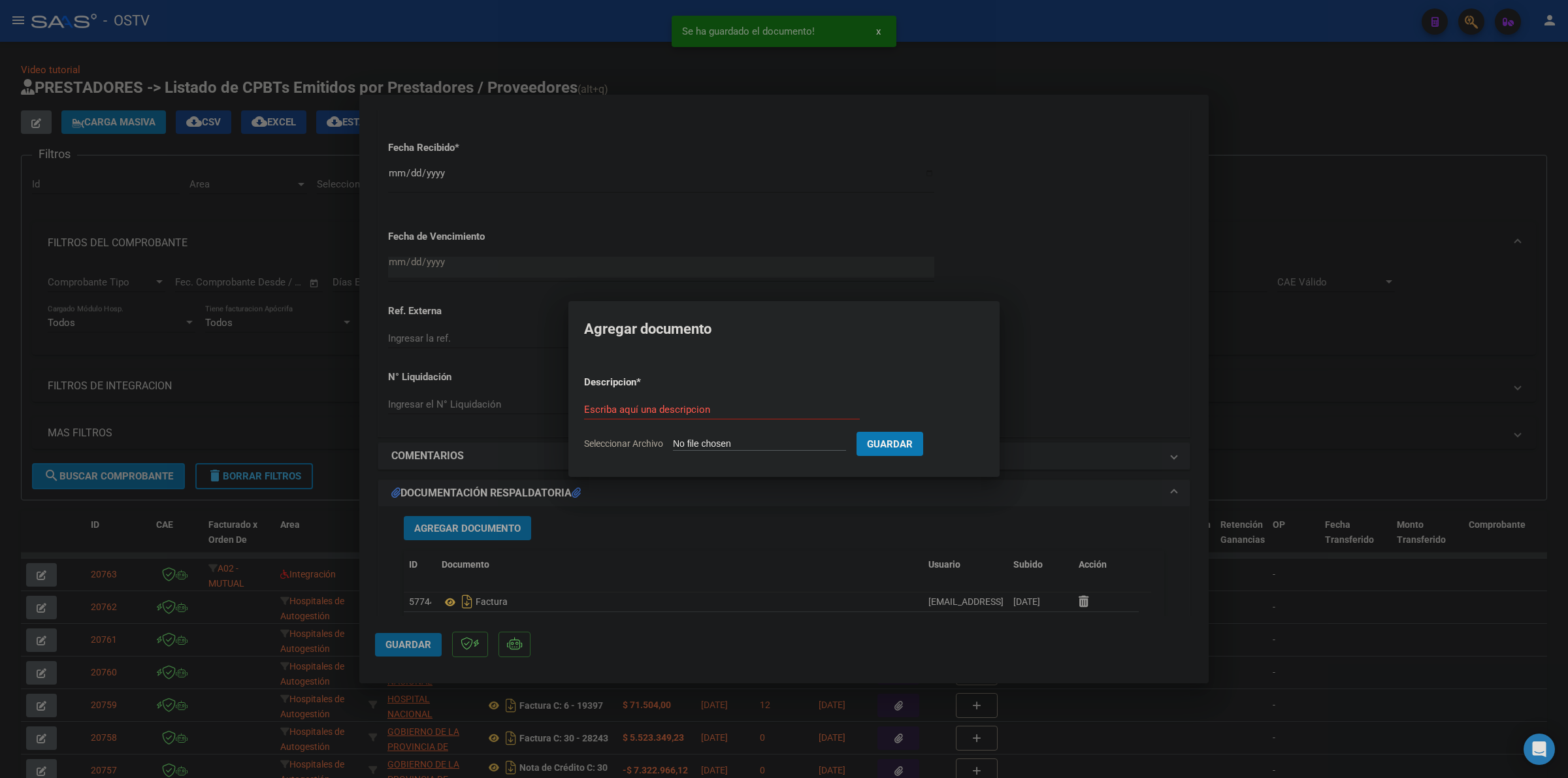
type input "C:\fakepath\ANEXO - 1 84051 - FACOEP.pdf"
type input "ANEXO"
click at [925, 432] on button "Guardar" at bounding box center [958, 444] width 67 height 25
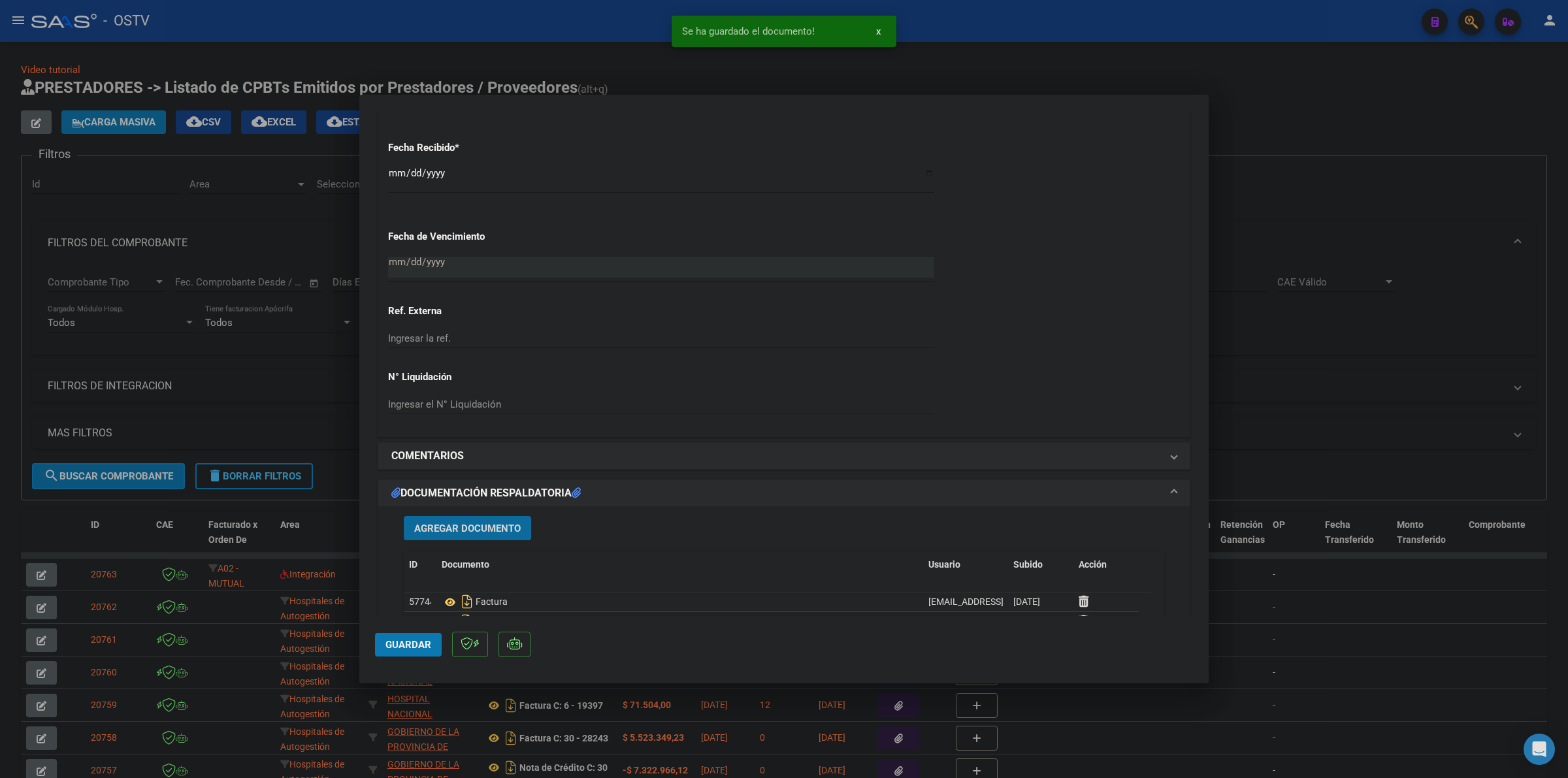
click at [381, 640] on button "Guardar" at bounding box center [408, 645] width 67 height 24
click at [1082, 54] on div at bounding box center [784, 389] width 1568 height 778
type input "$ 0,00"
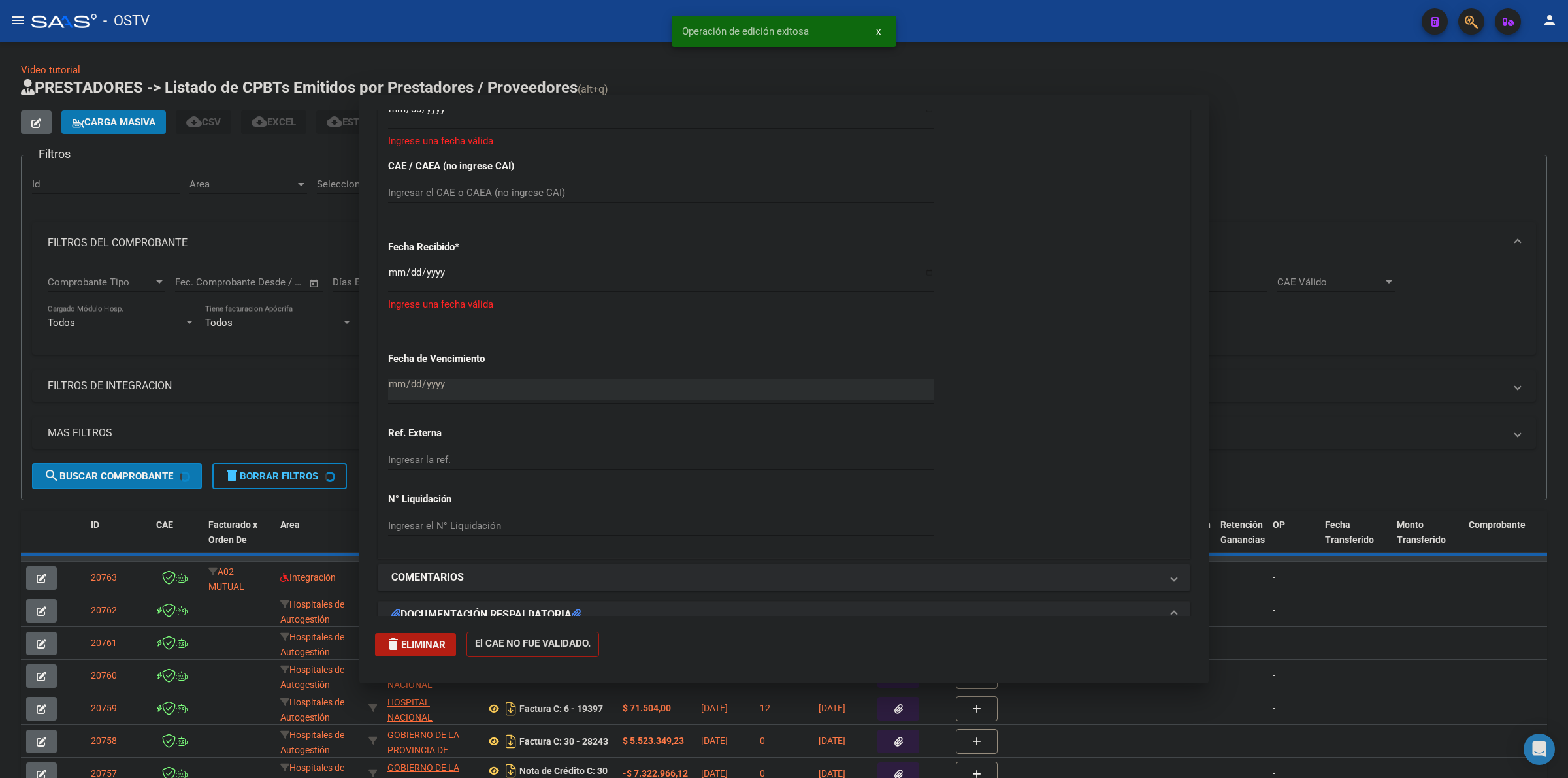
scroll to position [889, 0]
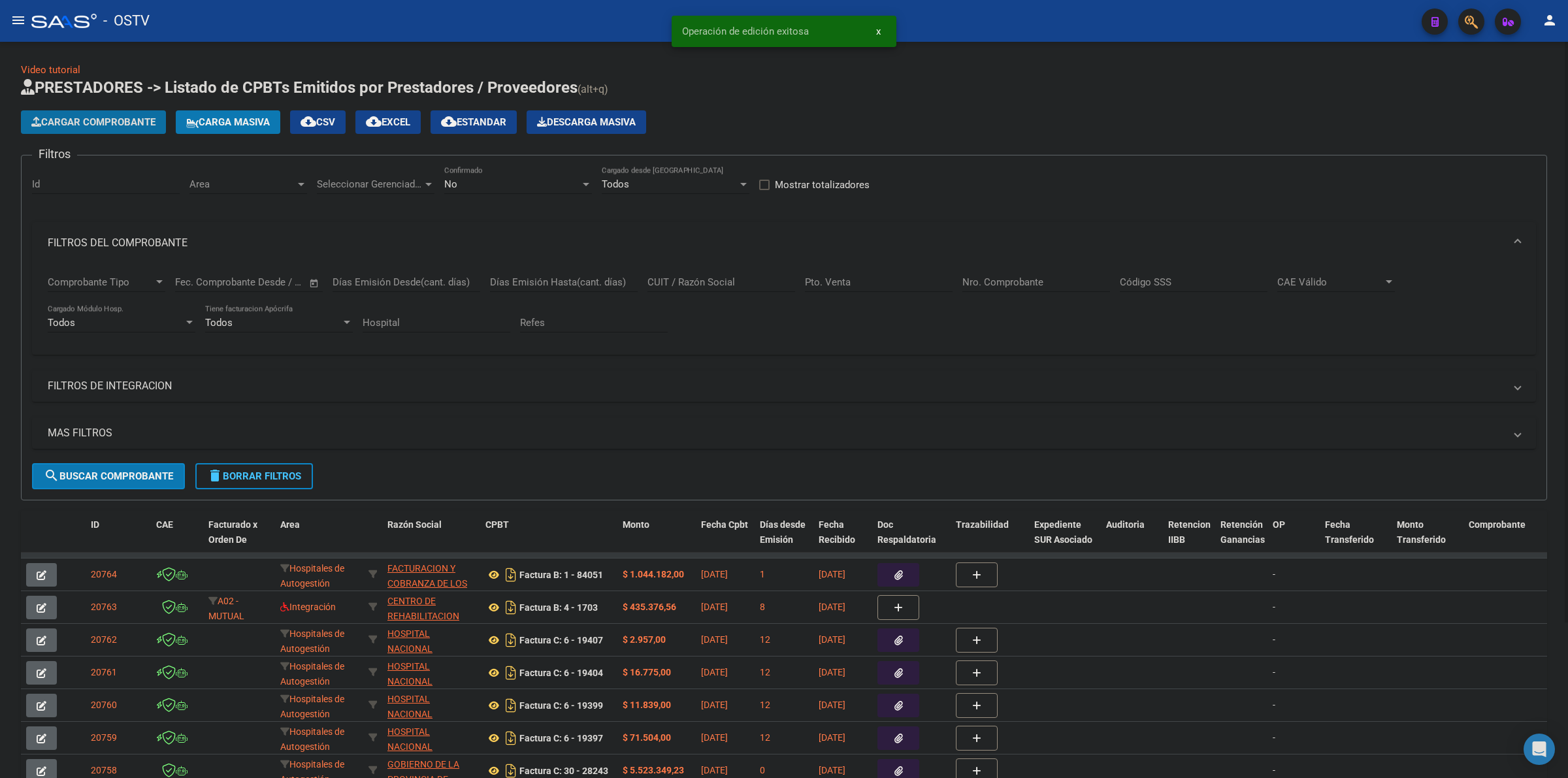
click at [76, 119] on span "Cargar Comprobante" at bounding box center [93, 121] width 124 height 11
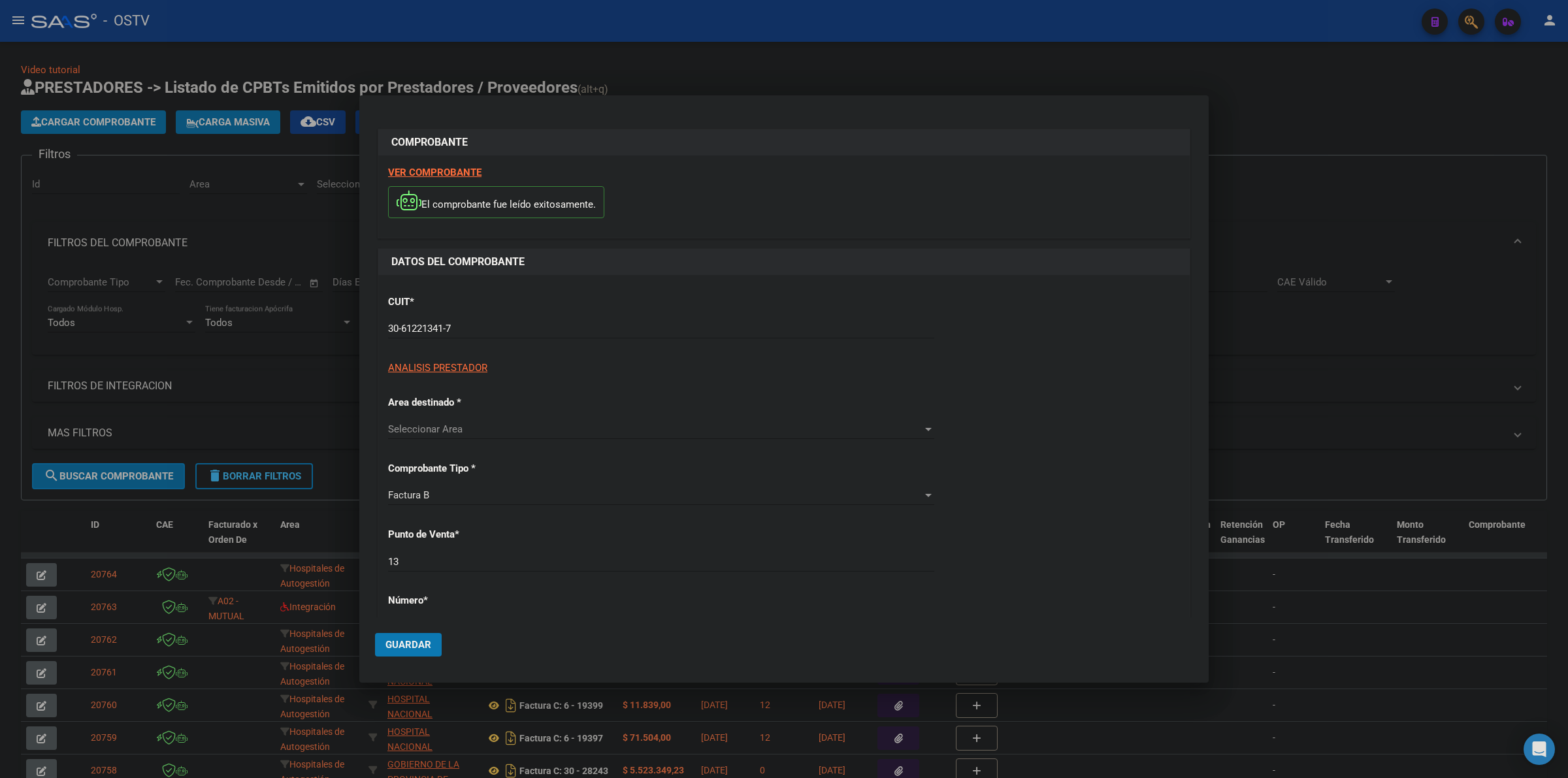
type input "3552198"
type input "$ 172.824,30"
type input "[DATE]"
click at [1011, 354] on div "CUIT * 30-61221341-7 Ingresar CUIT ANALISIS PRESTADOR [PERSON_NAME] PRIVADO S A…" at bounding box center [784, 342] width 791 height 115
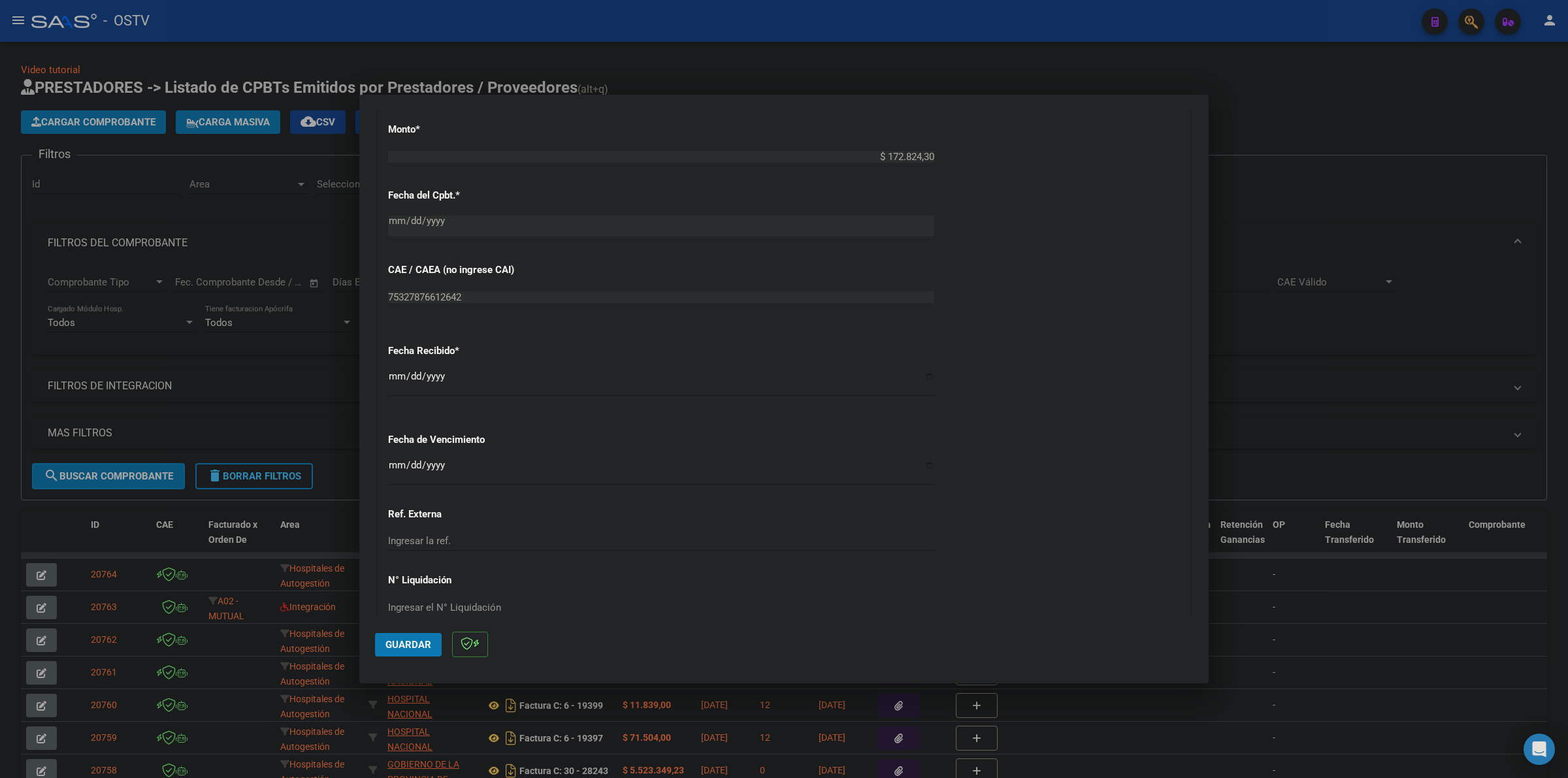
scroll to position [694, 0]
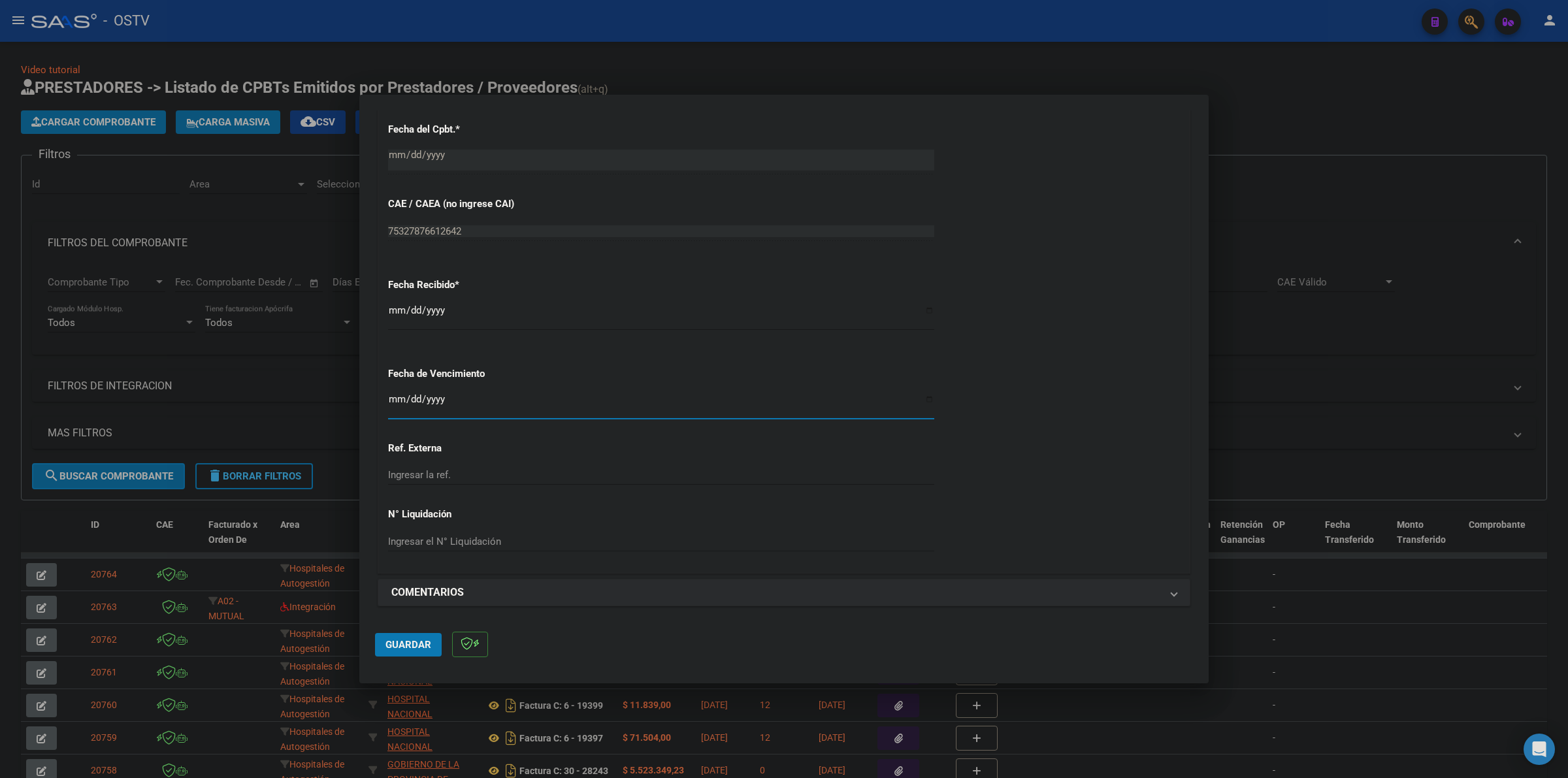
click at [402, 393] on input "Ingresar la fecha" at bounding box center [661, 404] width 546 height 21
type input "[DATE]"
click at [418, 642] on span "Guardar" at bounding box center [408, 644] width 46 height 11
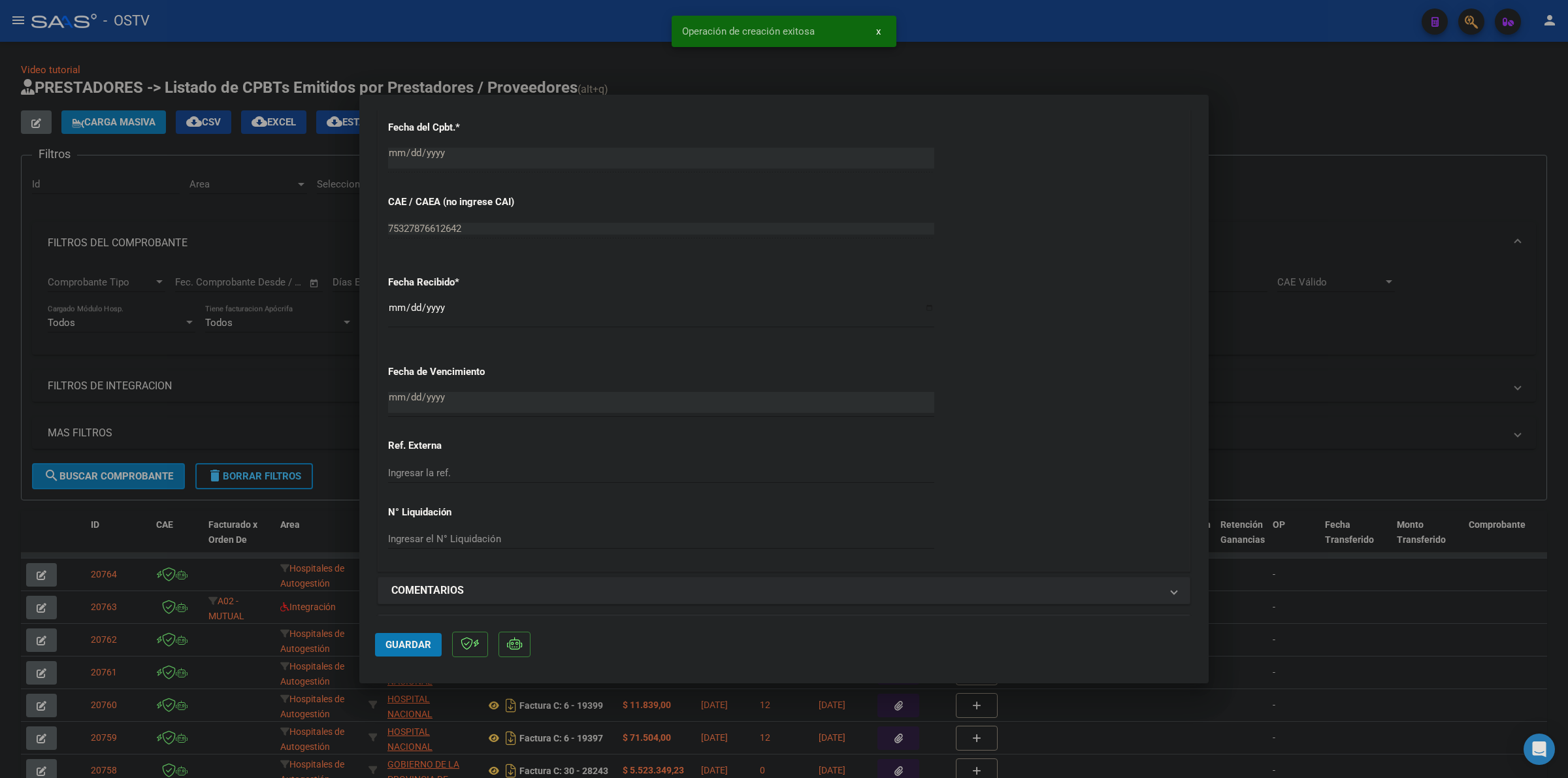
scroll to position [843, 0]
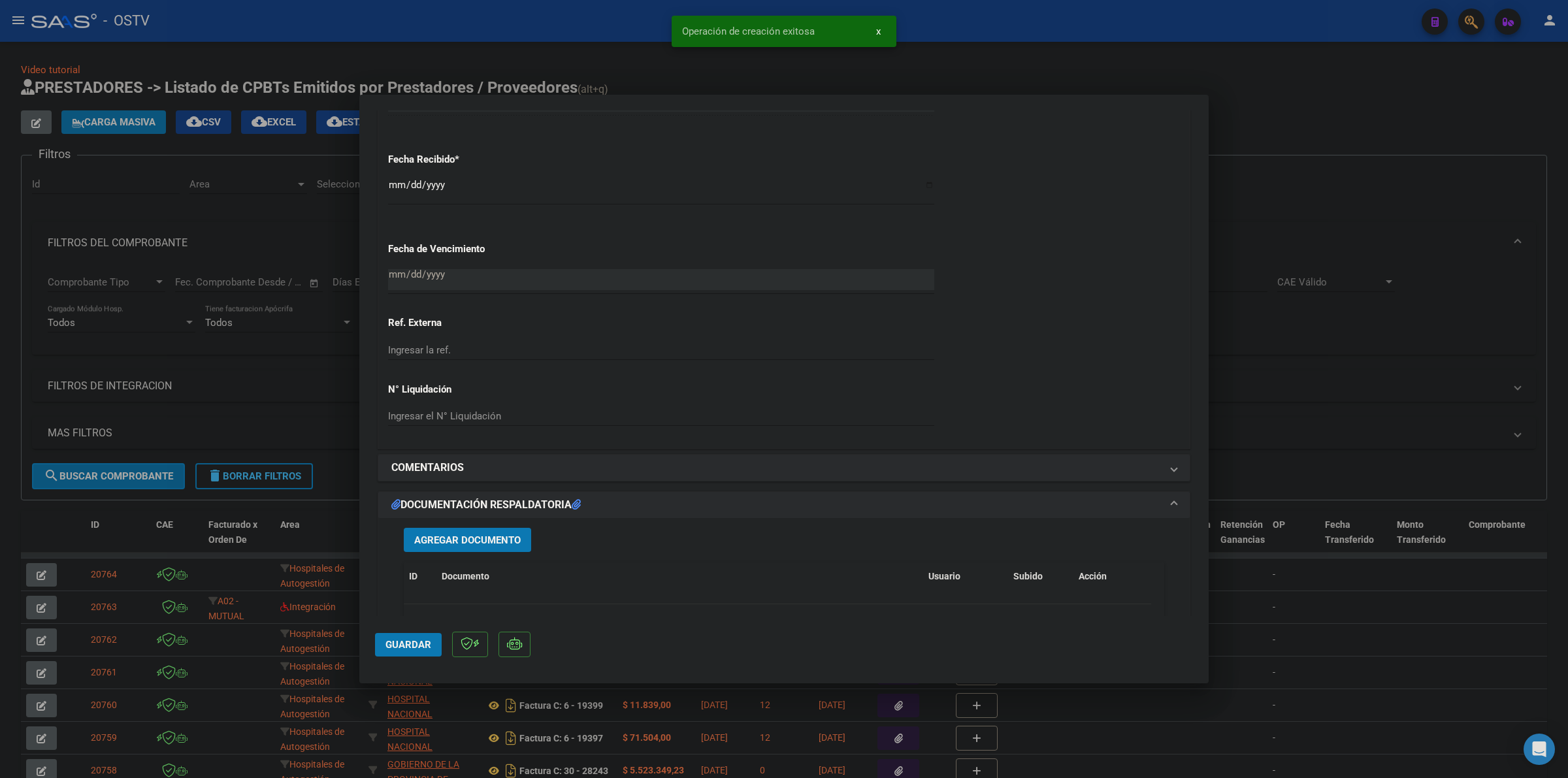
click at [435, 526] on div "Agregar Documento ID Documento Usuario Subido Acción No data to display 0 total…" at bounding box center [784, 648] width 780 height 261
click at [436, 532] on button "Agregar Documento" at bounding box center [467, 540] width 127 height 25
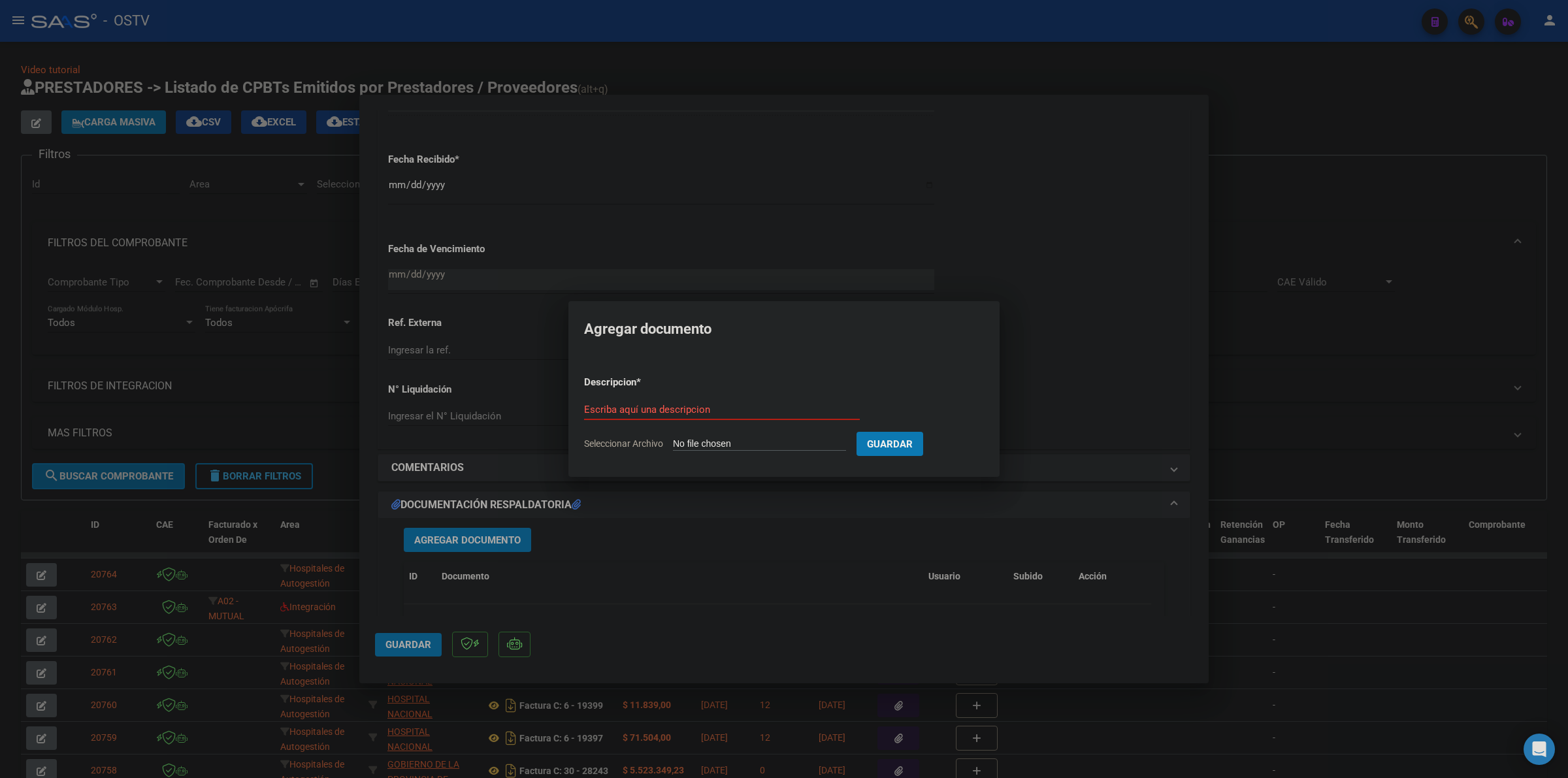
type input "C:\fakepath\FACTURA - 13 3552198 - [PERSON_NAME] PRIVADO SA.pdf"
type input "FACTURA"
click at [925, 432] on button "Guardar" at bounding box center [958, 444] width 67 height 25
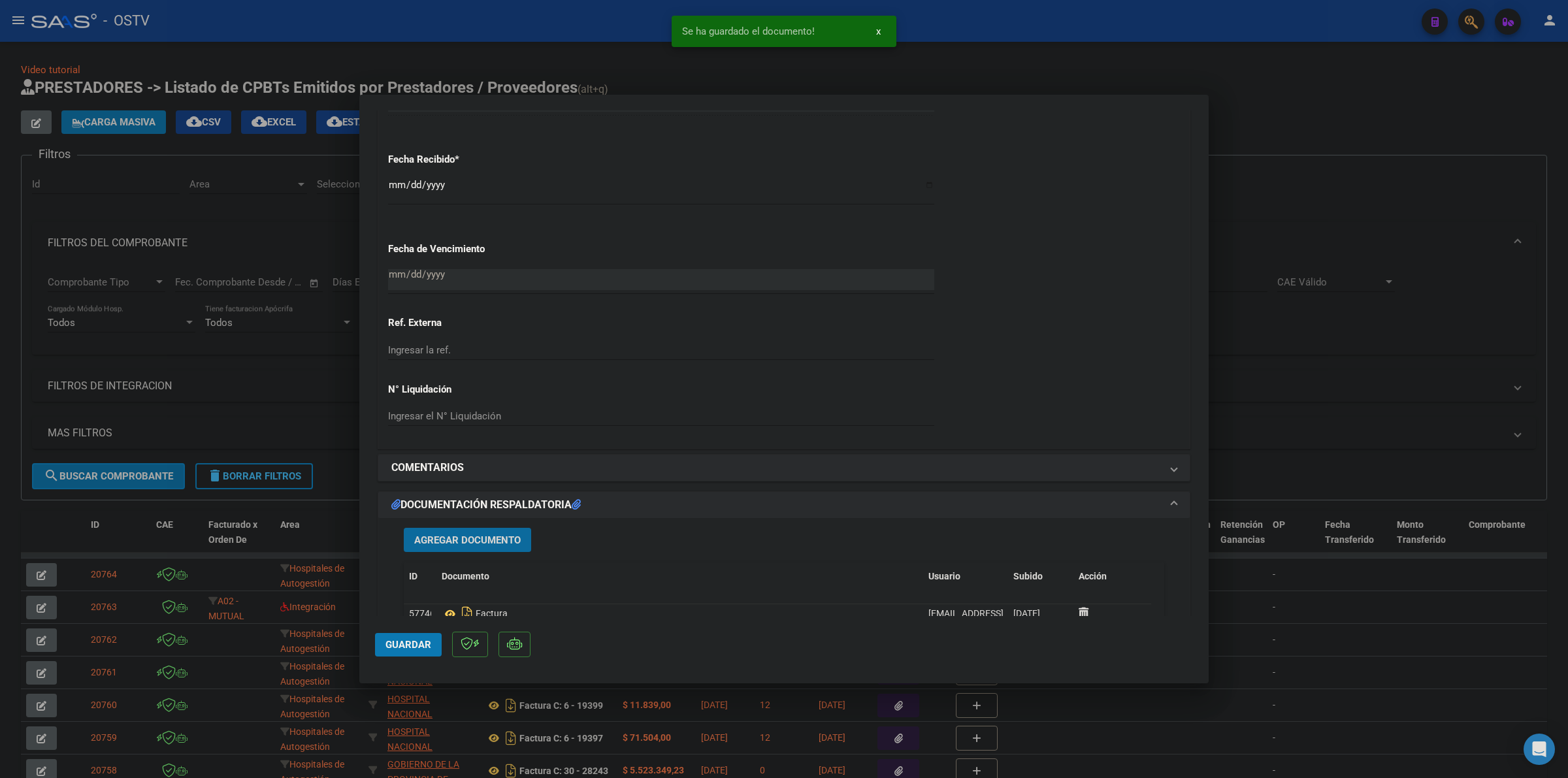
click at [403, 644] on span "Guardar" at bounding box center [408, 644] width 46 height 11
click at [1307, 119] on div at bounding box center [784, 389] width 1568 height 778
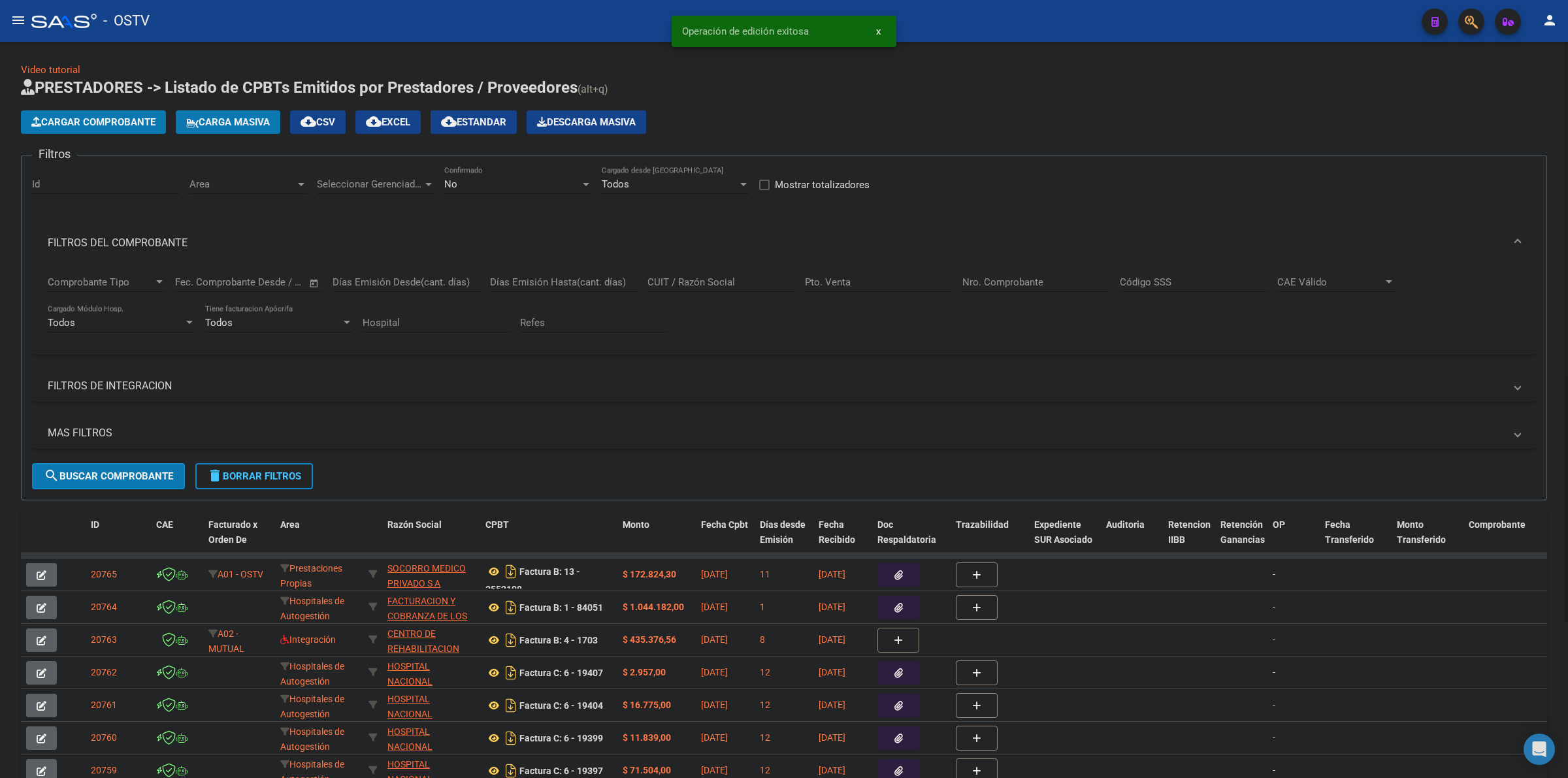
click at [126, 116] on span "Cargar Comprobante" at bounding box center [93, 121] width 124 height 11
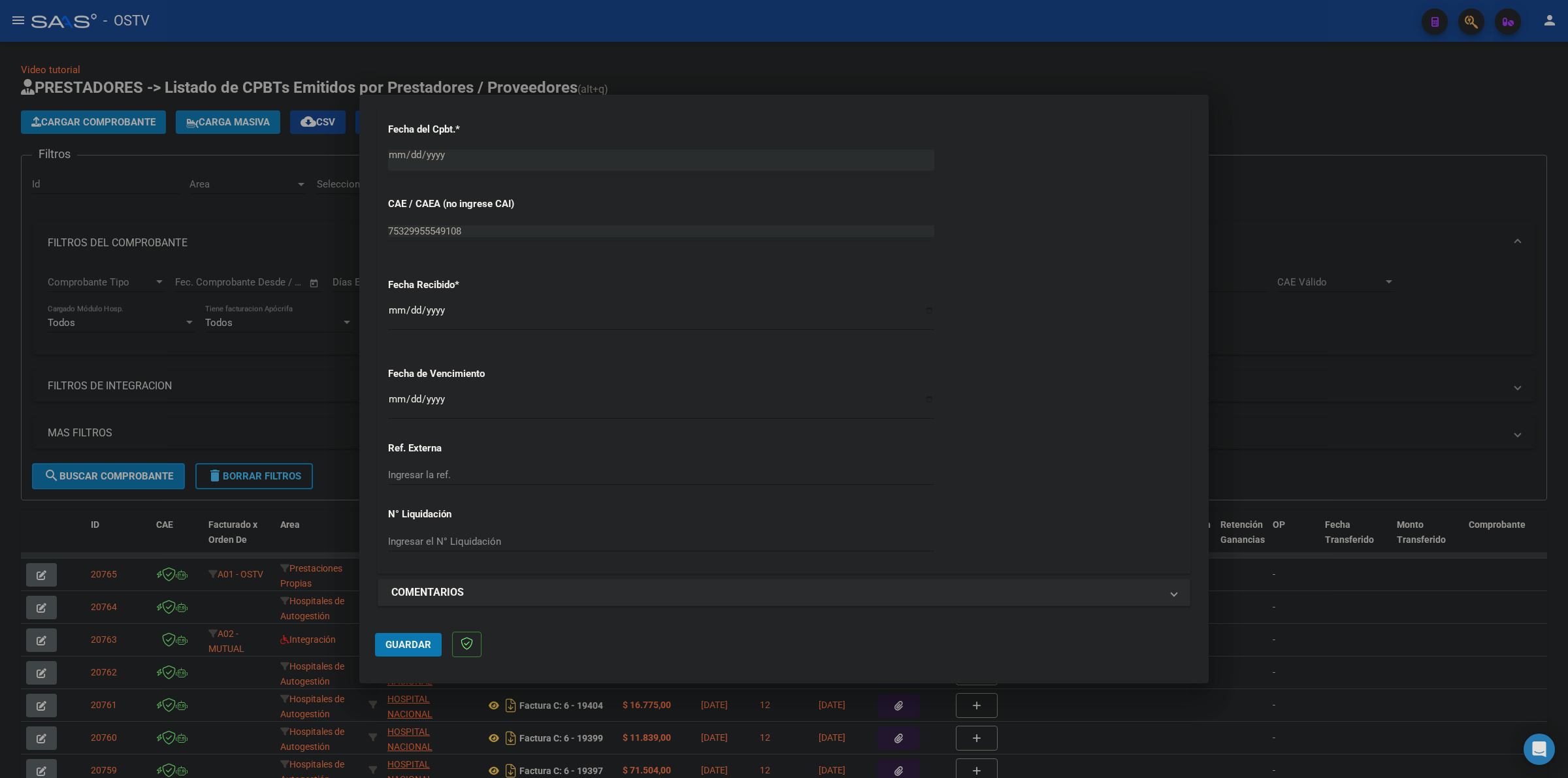
scroll to position [694, 0]
click at [393, 402] on input "Ingresar la fecha" at bounding box center [661, 404] width 546 height 21
type input "[DATE]"
click at [412, 640] on span "Guardar" at bounding box center [408, 644] width 46 height 11
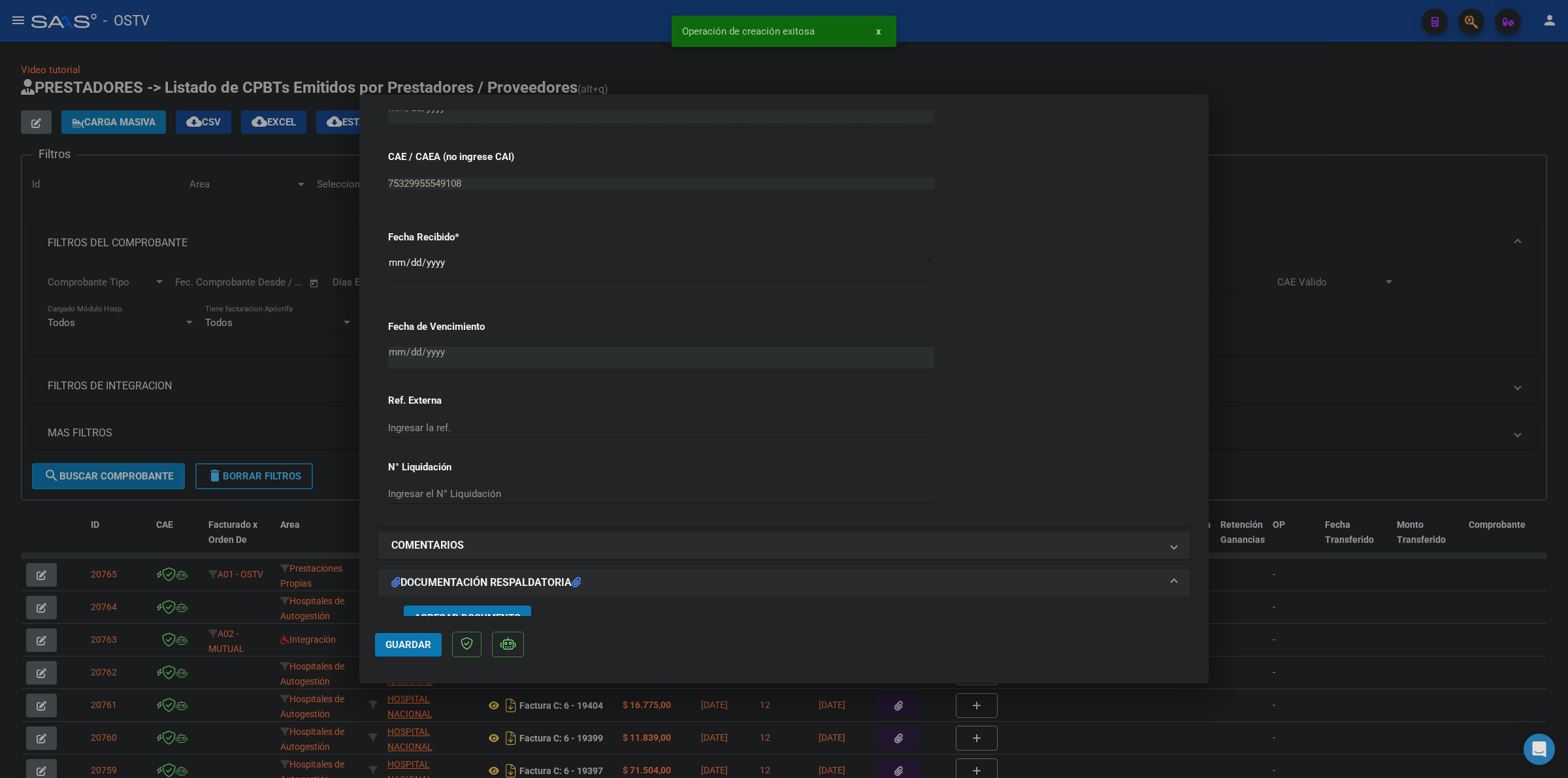
scroll to position [843, 0]
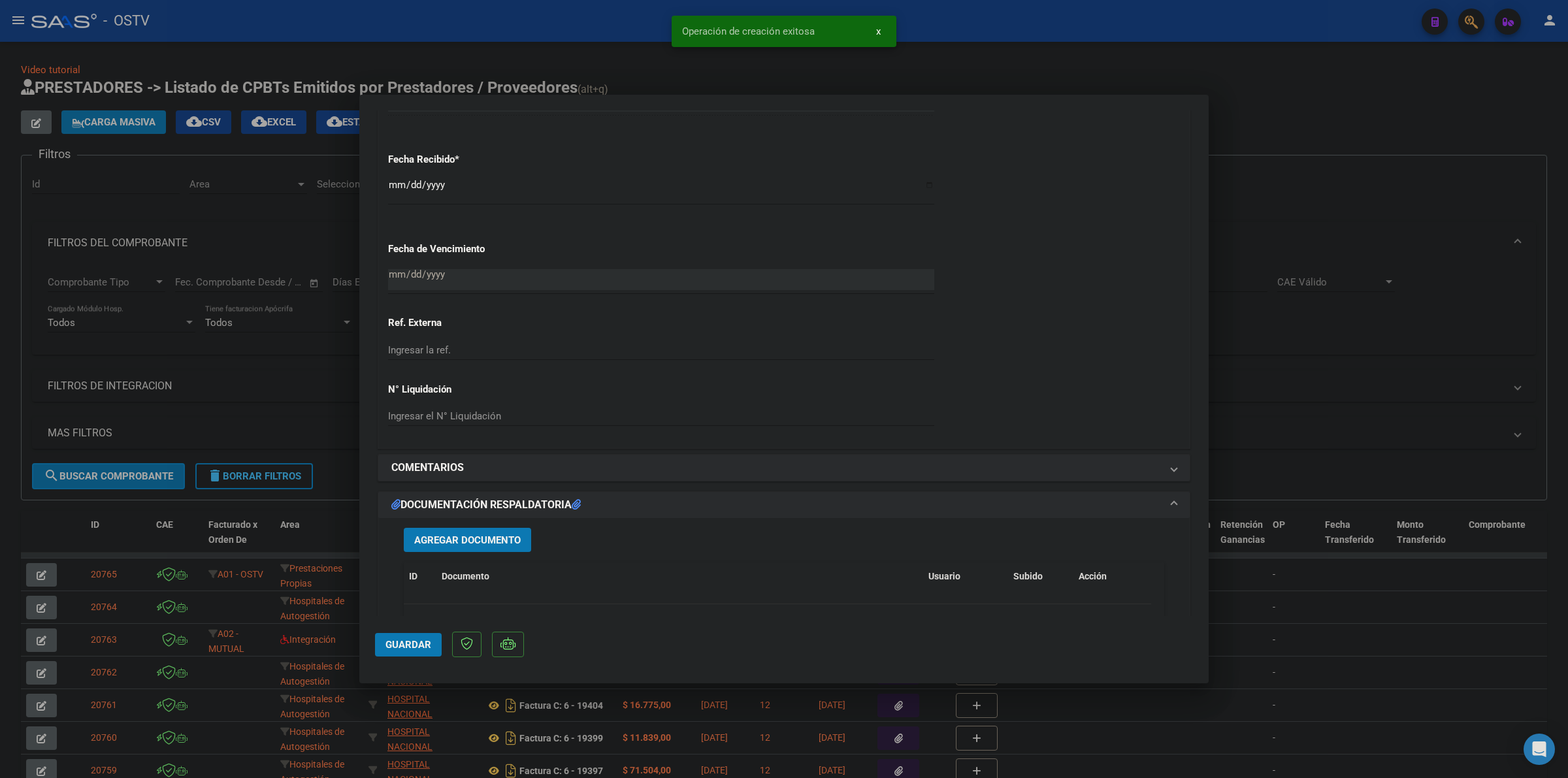
click at [460, 547] on button "Agregar Documento" at bounding box center [467, 540] width 127 height 25
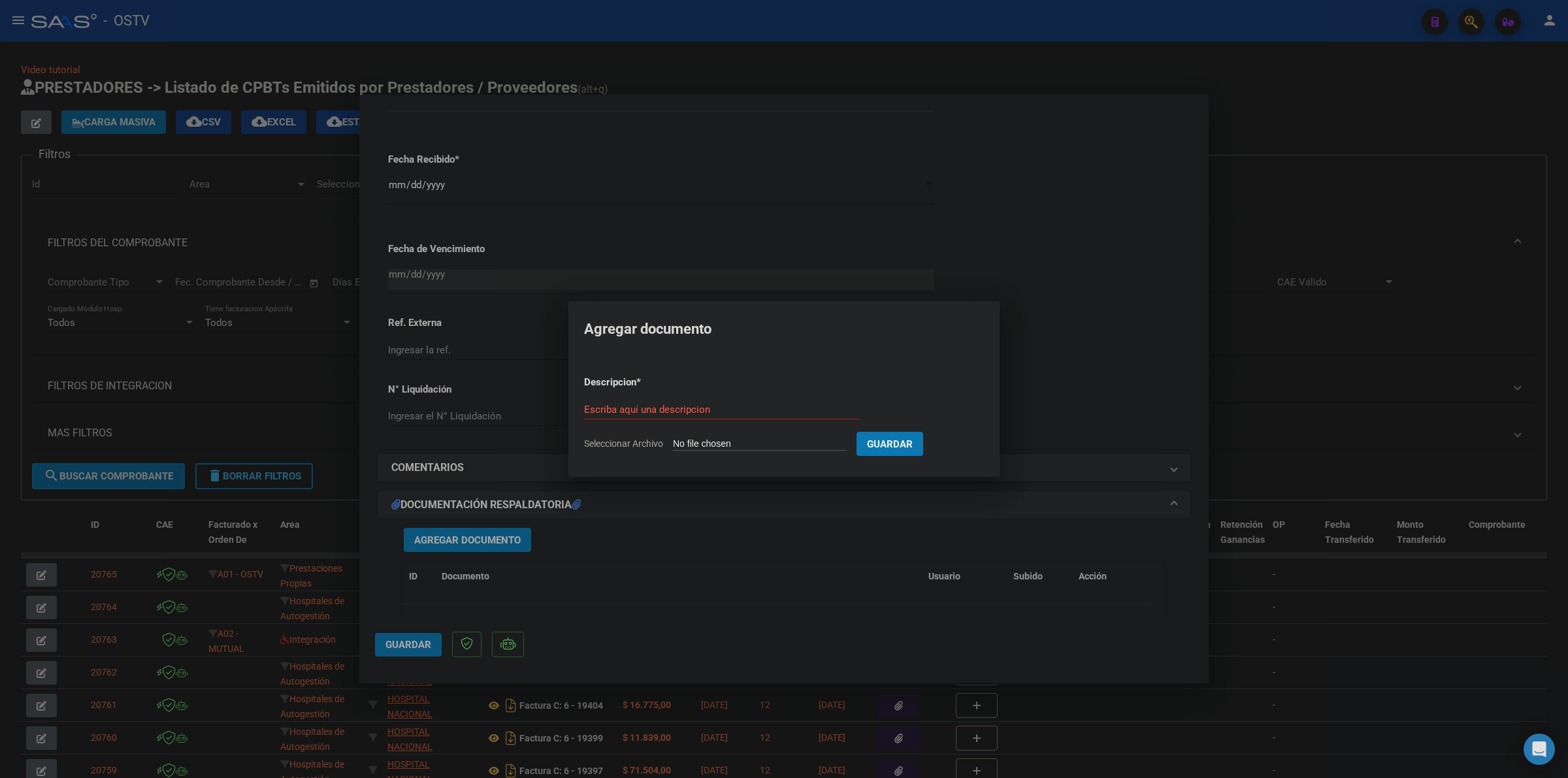
type input "C:\fakepath\FACTURA - 6 7895 - CLINICA MODELO [PERSON_NAME].pdf"
type input "FACTURA"
click at [925, 432] on button "Guardar" at bounding box center [958, 444] width 67 height 25
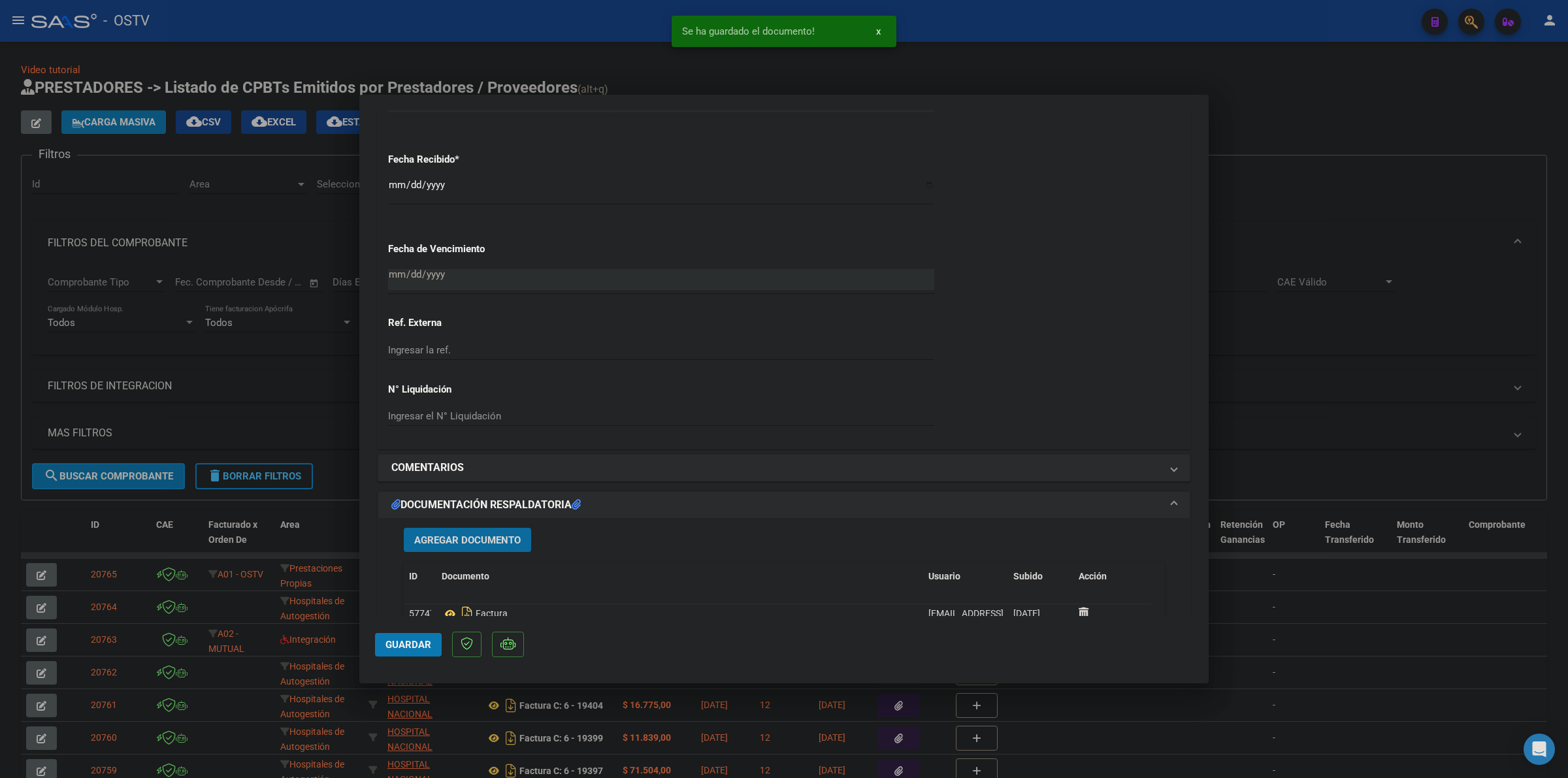
click at [490, 537] on span "Agregar Documento" at bounding box center [467, 539] width 106 height 11
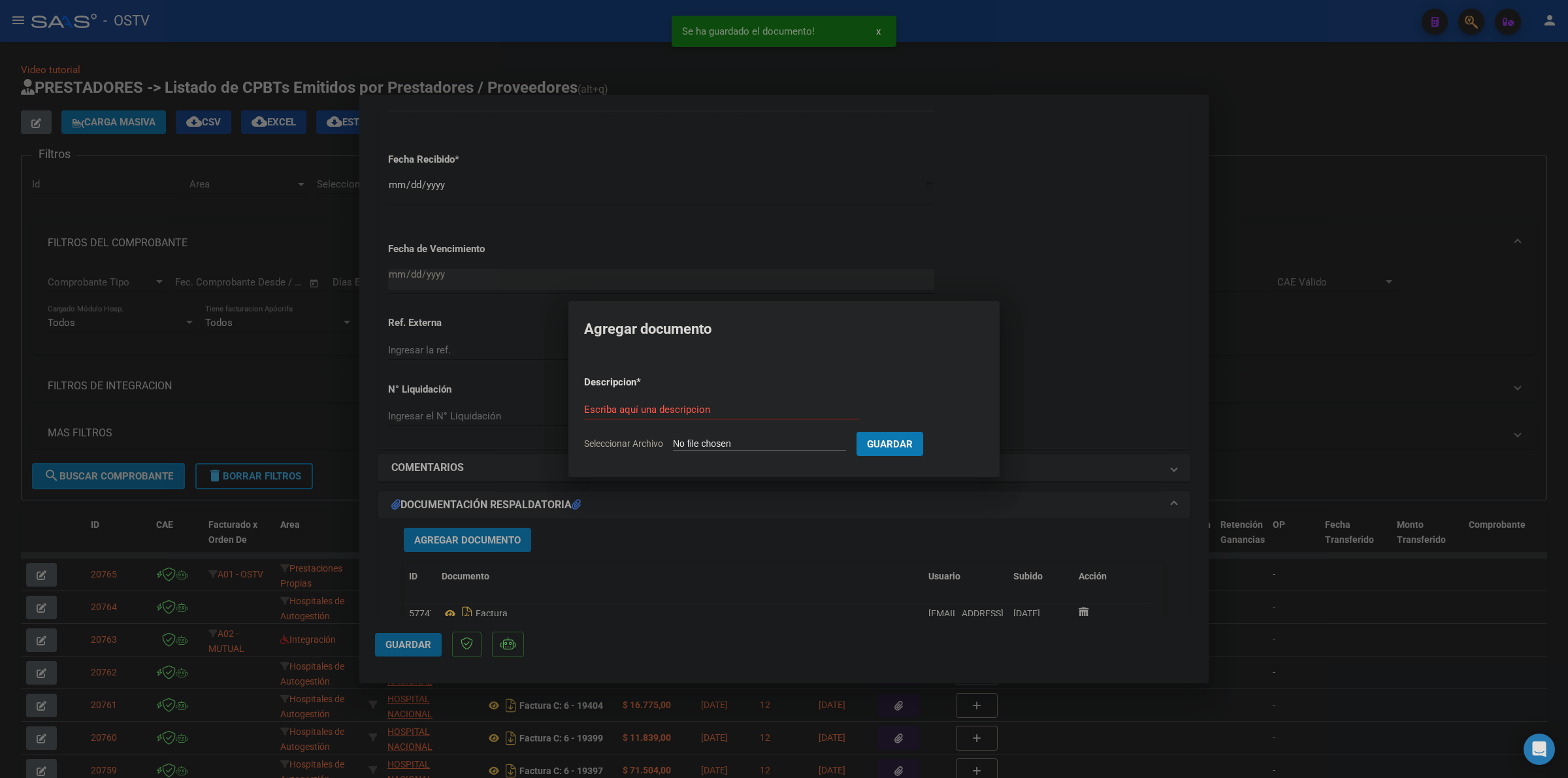
type input "C:\fakepath\ANEXO - 6 7895 - CLINICA MODELO [PERSON_NAME].pdf"
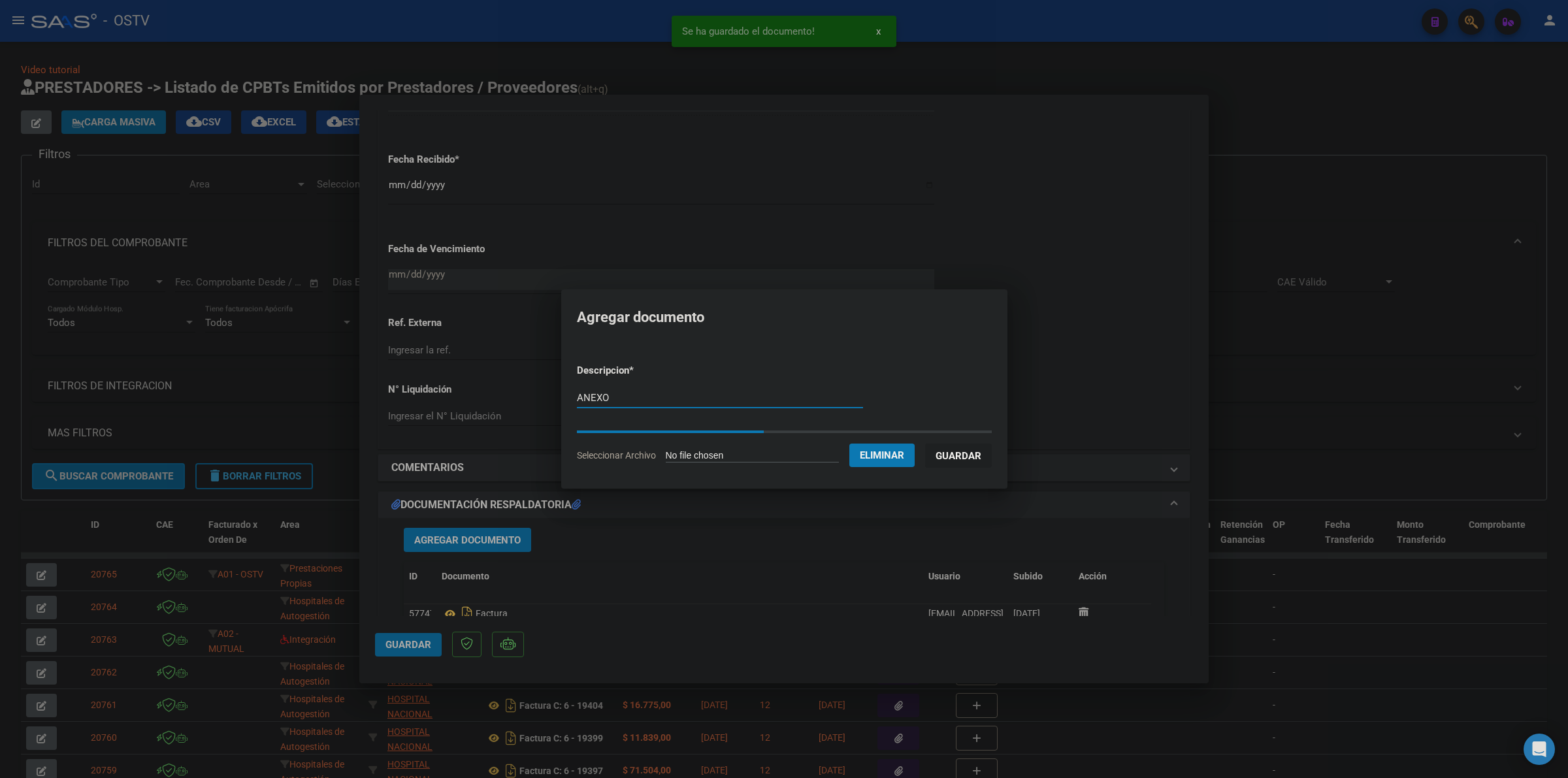
type input "ANEXO"
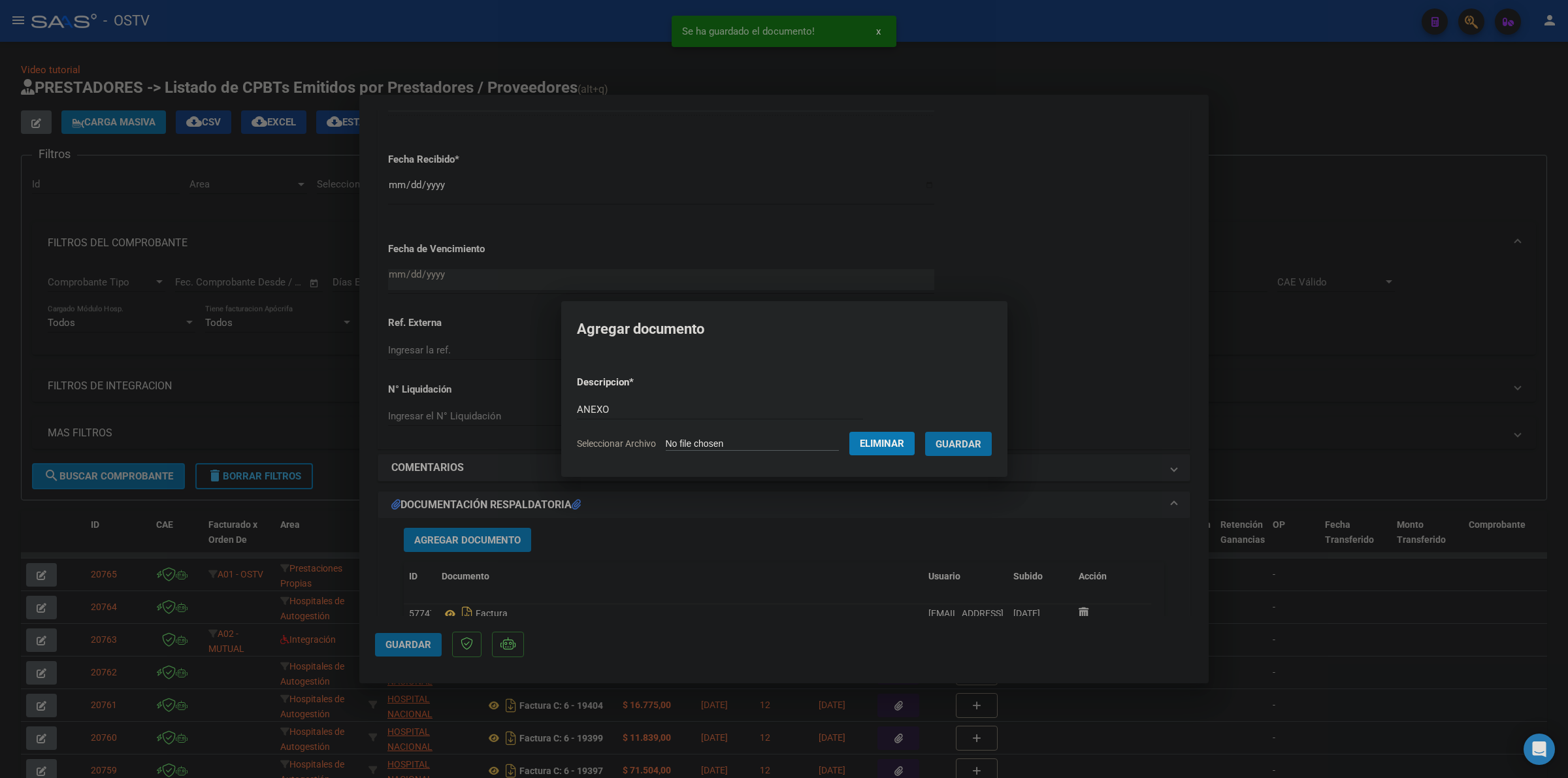
drag, startPoint x: 994, startPoint y: 448, endPoint x: 986, endPoint y: 444, distance: 8.9
click at [981, 446] on span "Guardar" at bounding box center [958, 443] width 46 height 11
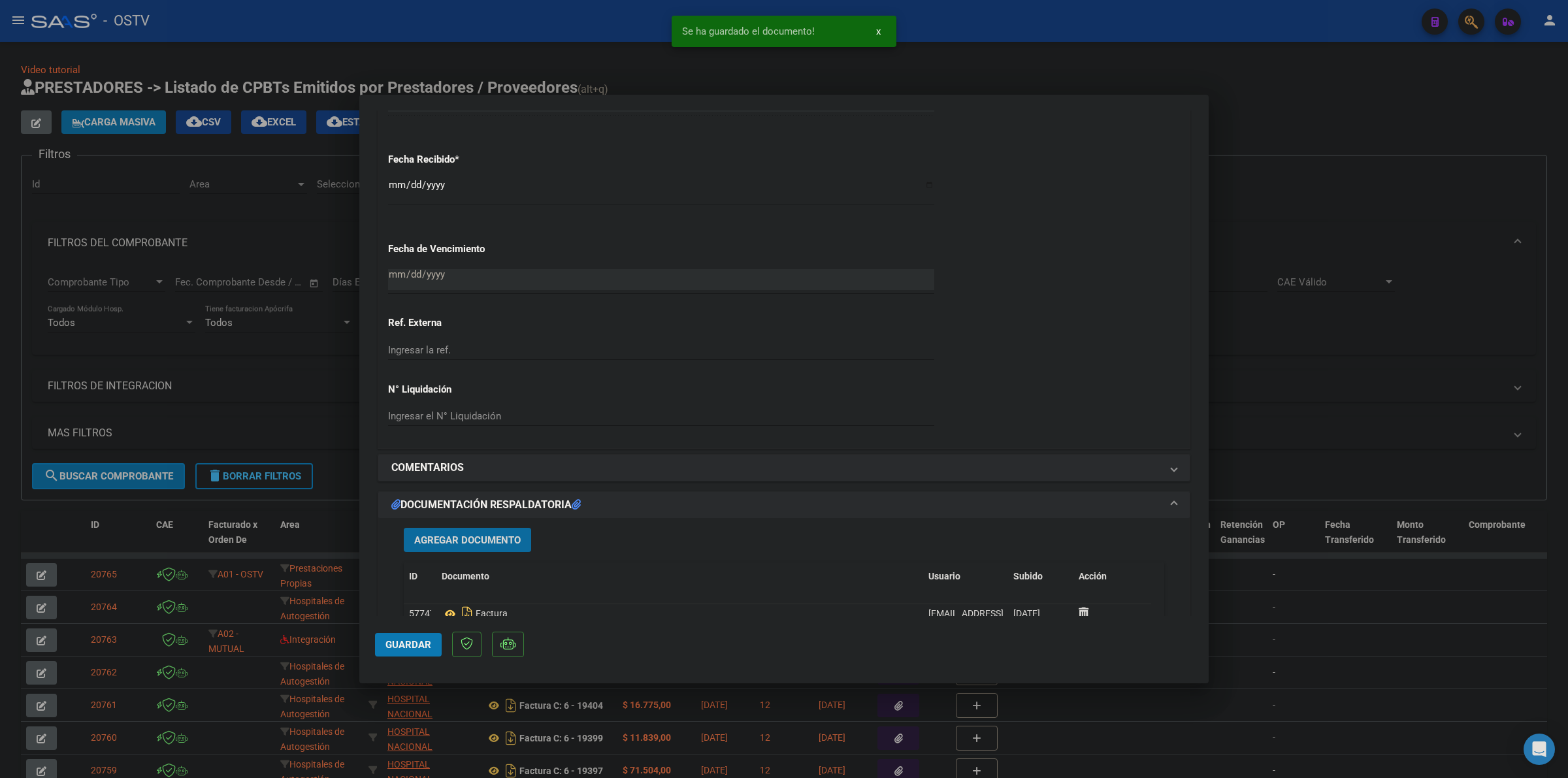
click at [416, 652] on button "Guardar" at bounding box center [408, 645] width 67 height 24
click at [1377, 180] on div at bounding box center [784, 389] width 1568 height 778
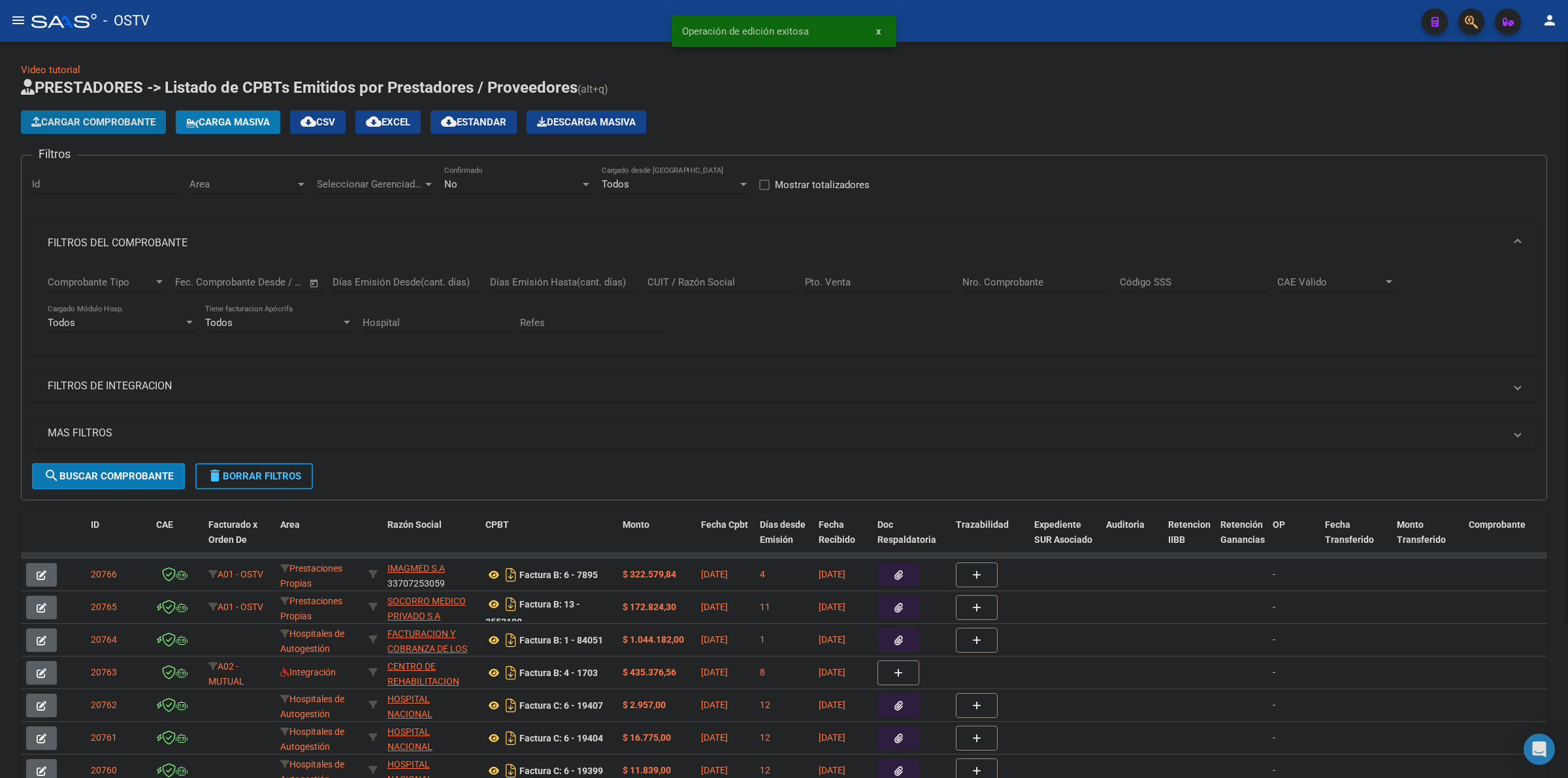
click at [134, 119] on span "Cargar Comprobante" at bounding box center [93, 121] width 124 height 11
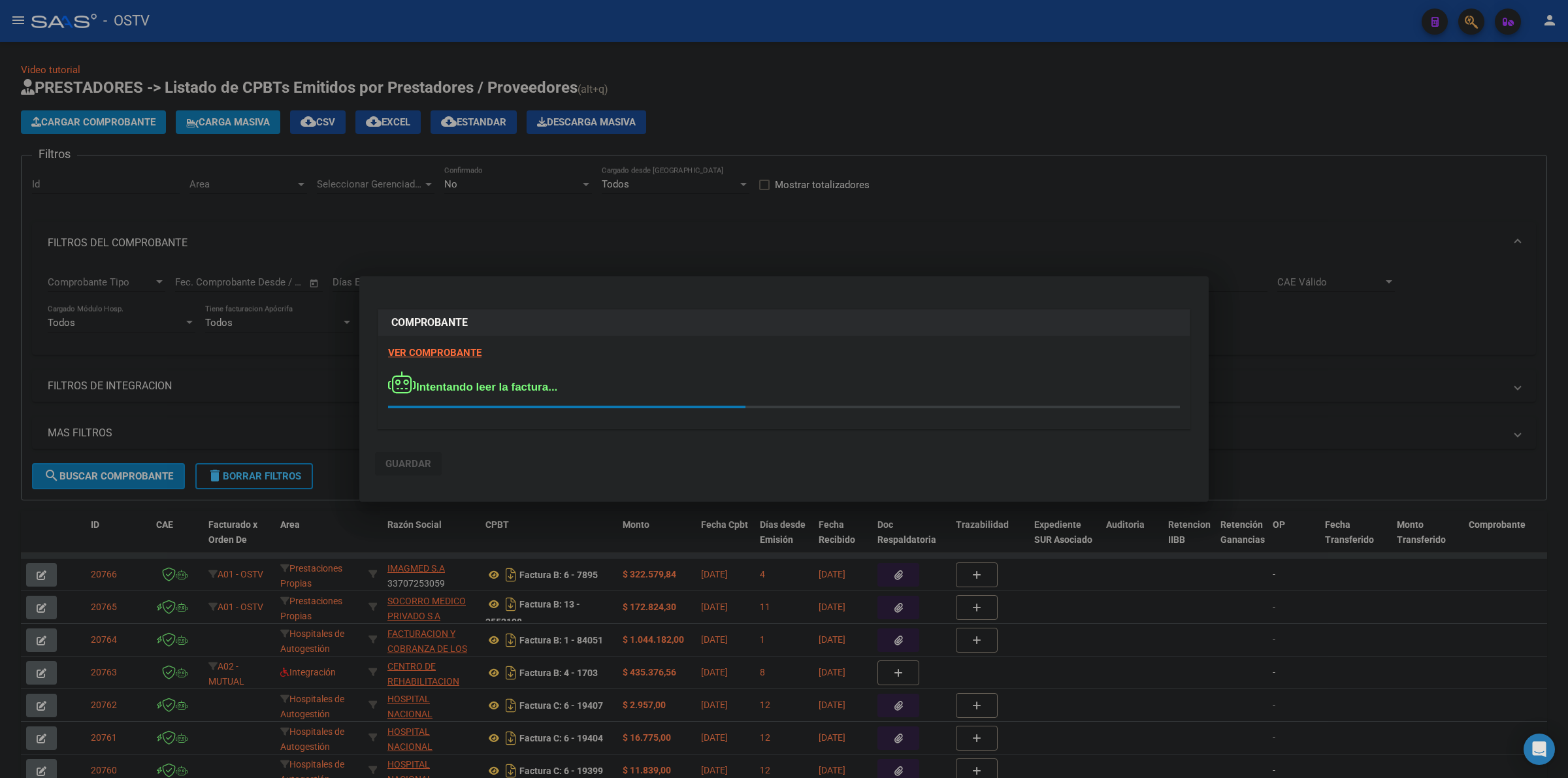
click at [1146, 161] on div at bounding box center [784, 389] width 1568 height 778
